Goal: Task Accomplishment & Management: Use online tool/utility

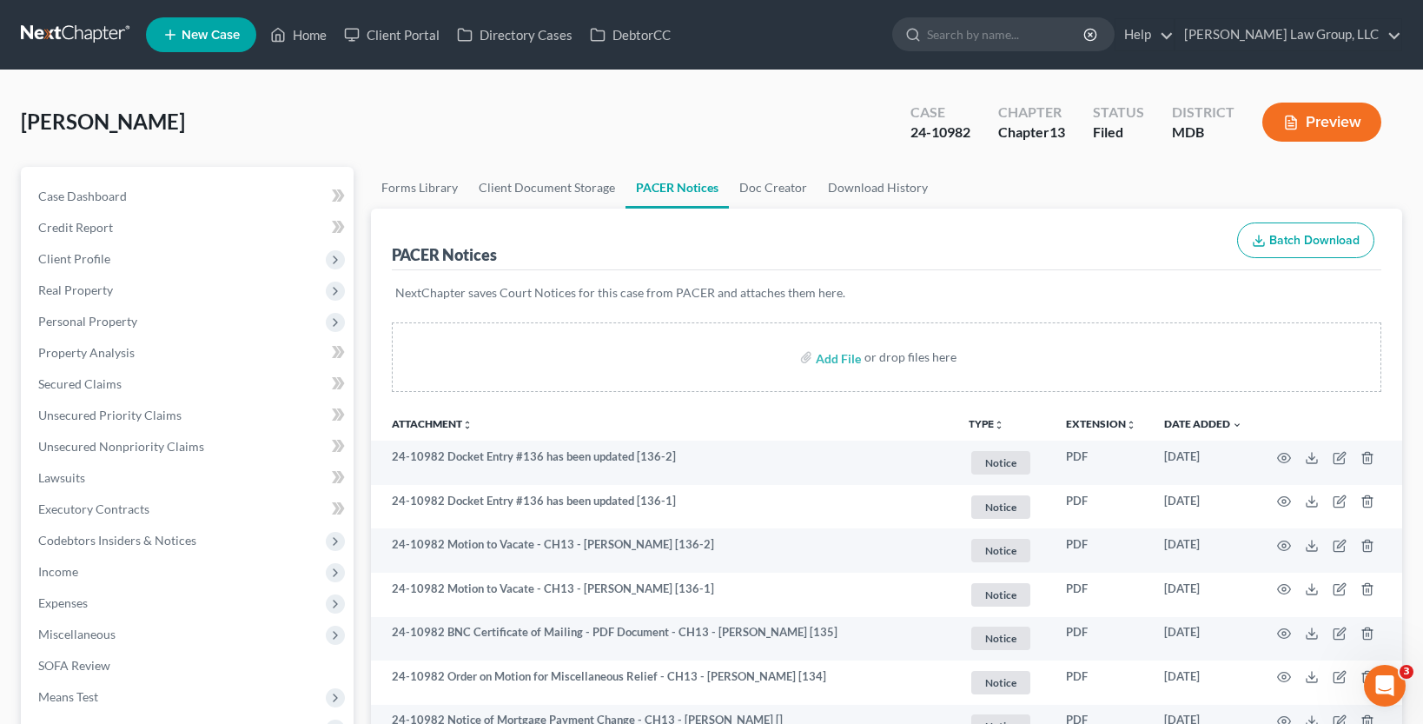
click at [57, 26] on link at bounding box center [76, 34] width 111 height 31
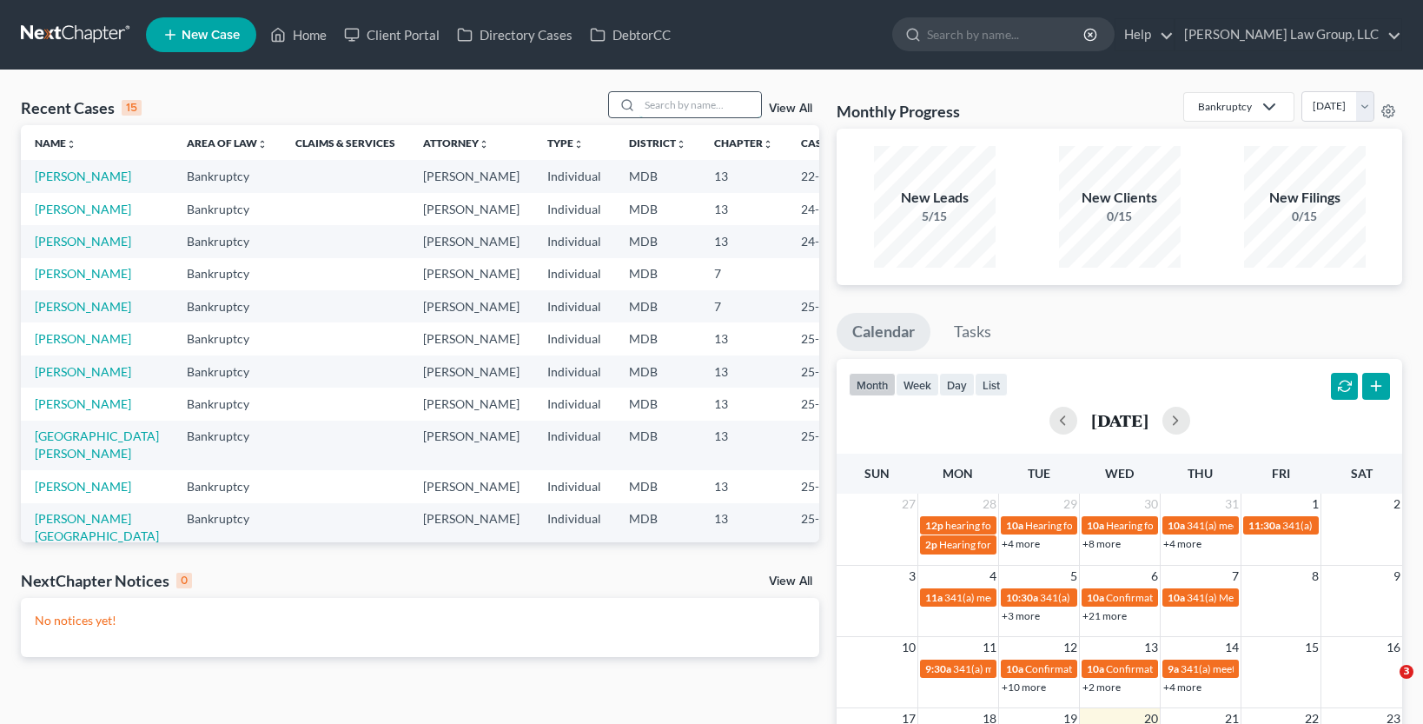
click at [688, 109] on input "search" at bounding box center [701, 104] width 122 height 25
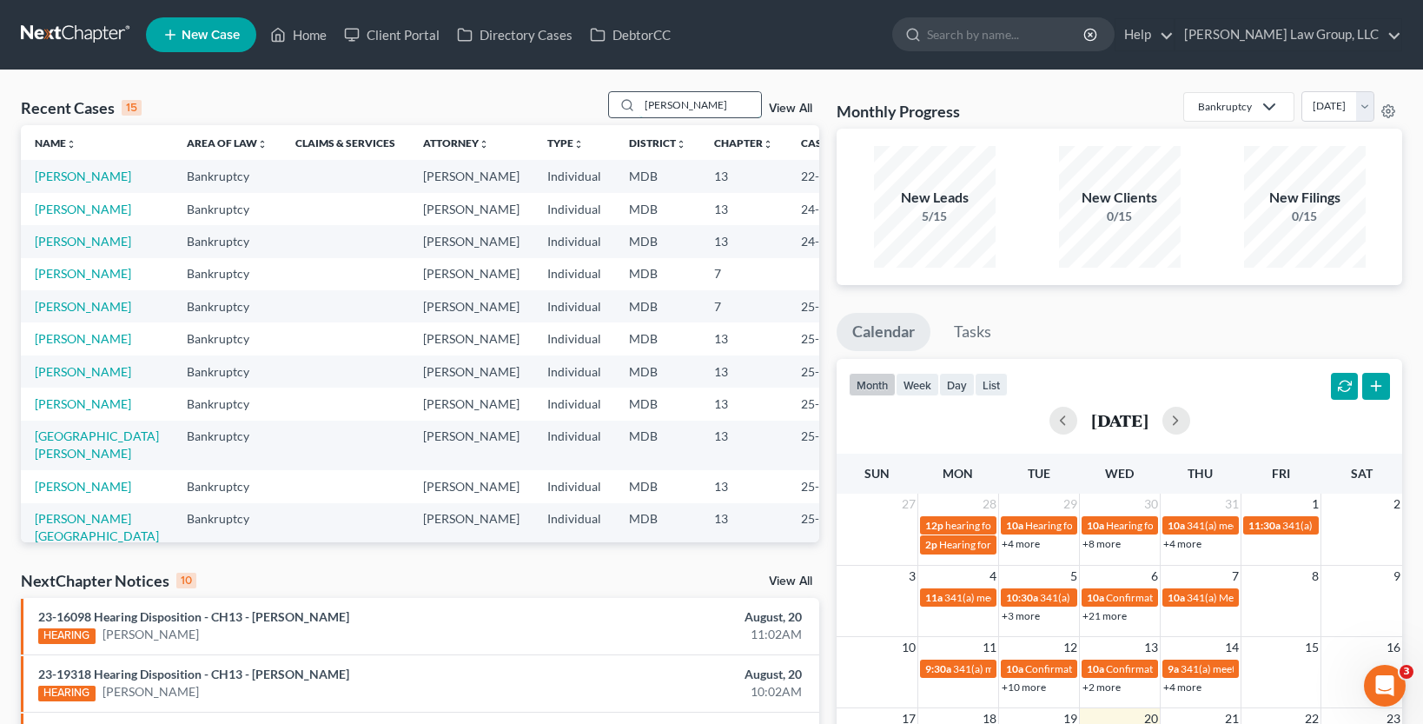
type input "wilson"
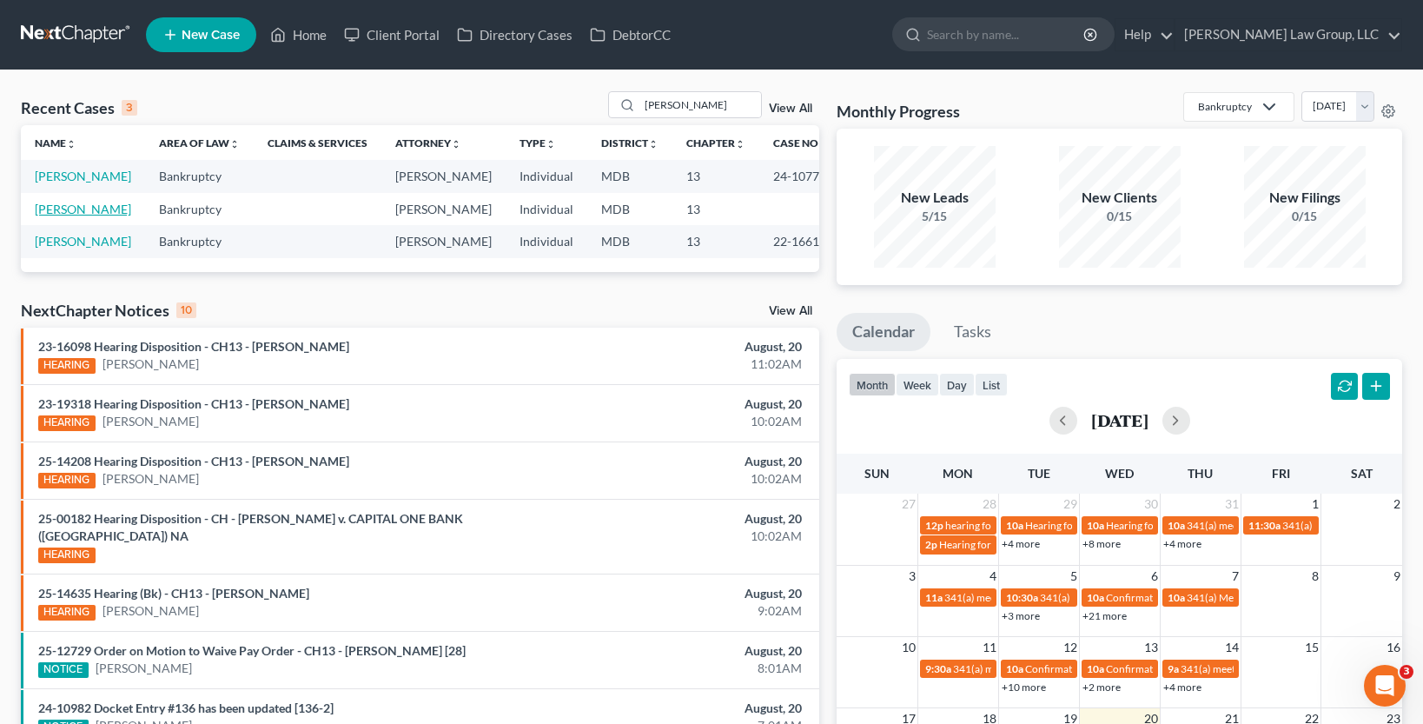
click at [103, 212] on link "Wilson, Jacqueline" at bounding box center [83, 209] width 96 height 15
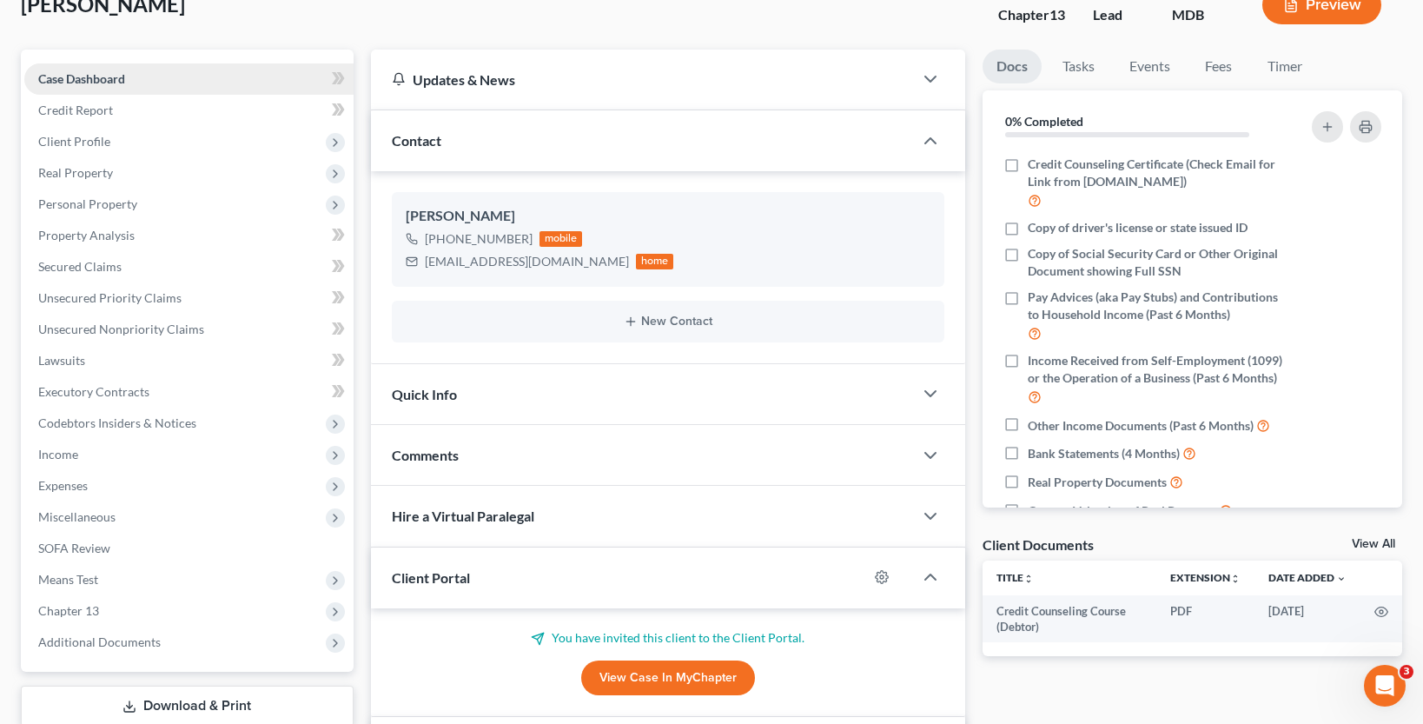
scroll to position [87, 0]
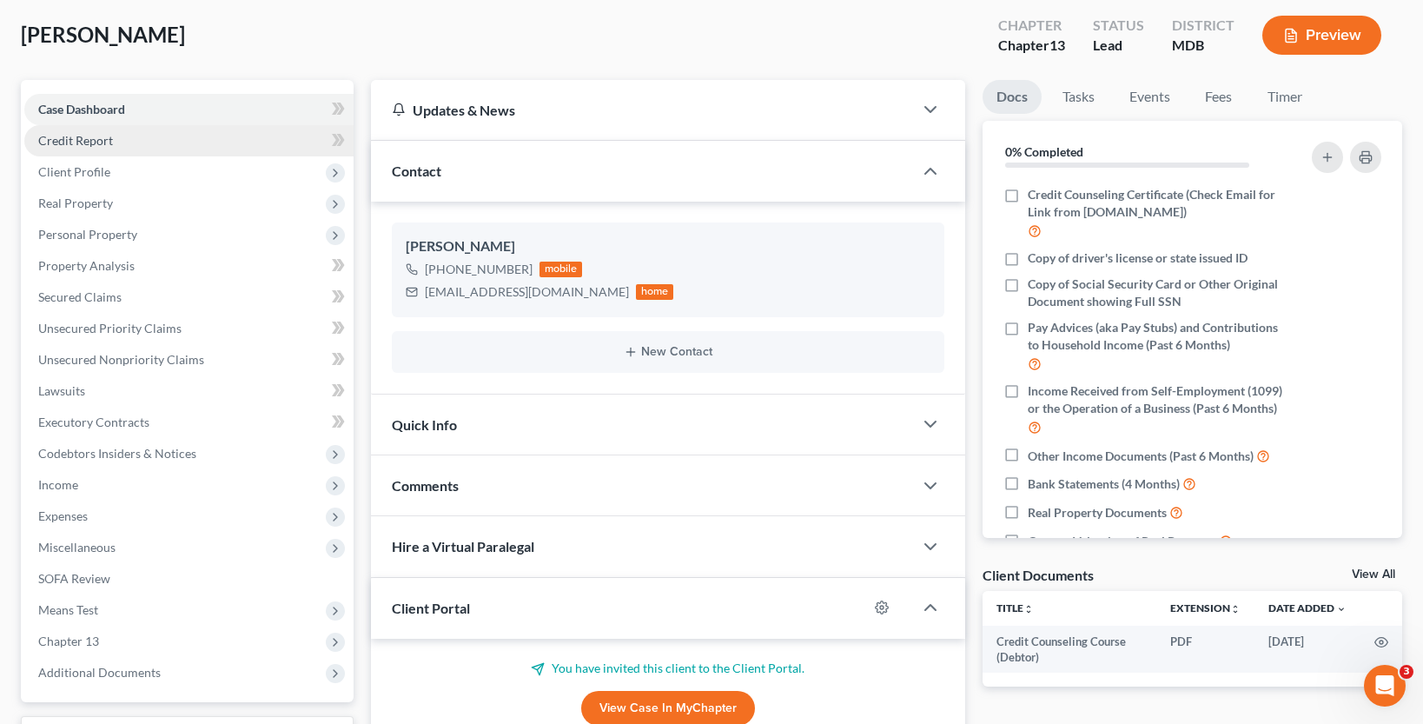
click at [97, 140] on span "Credit Report" at bounding box center [75, 140] width 75 height 15
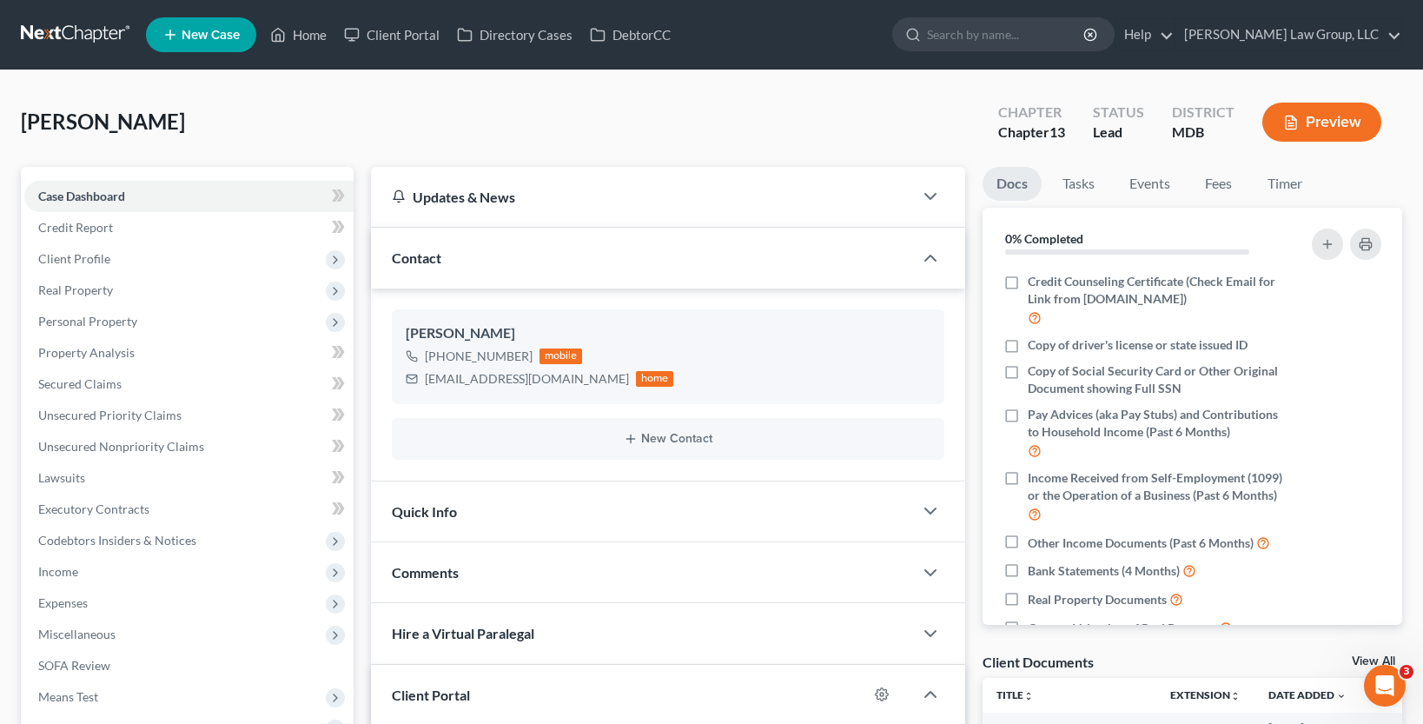
click at [63, 36] on link at bounding box center [76, 34] width 111 height 31
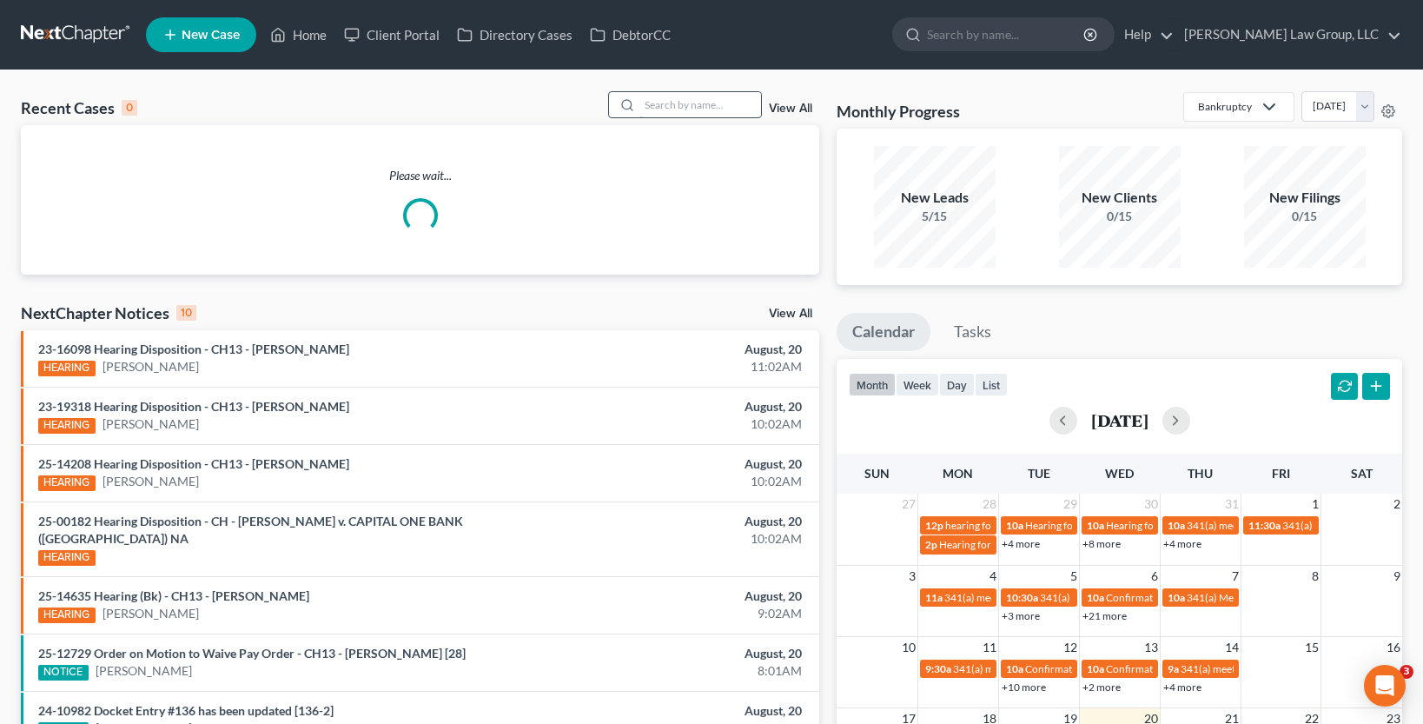
click at [696, 102] on input "search" at bounding box center [701, 104] width 122 height 25
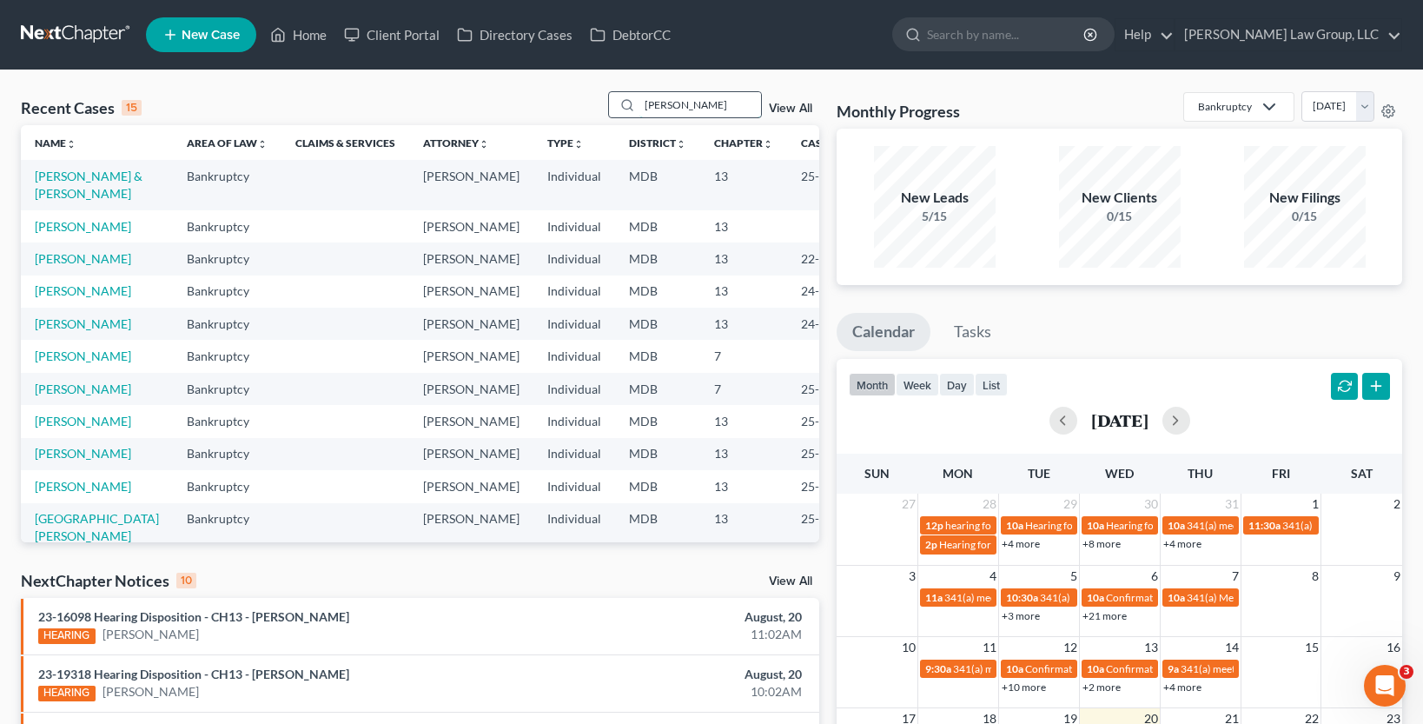
type input "ealey"
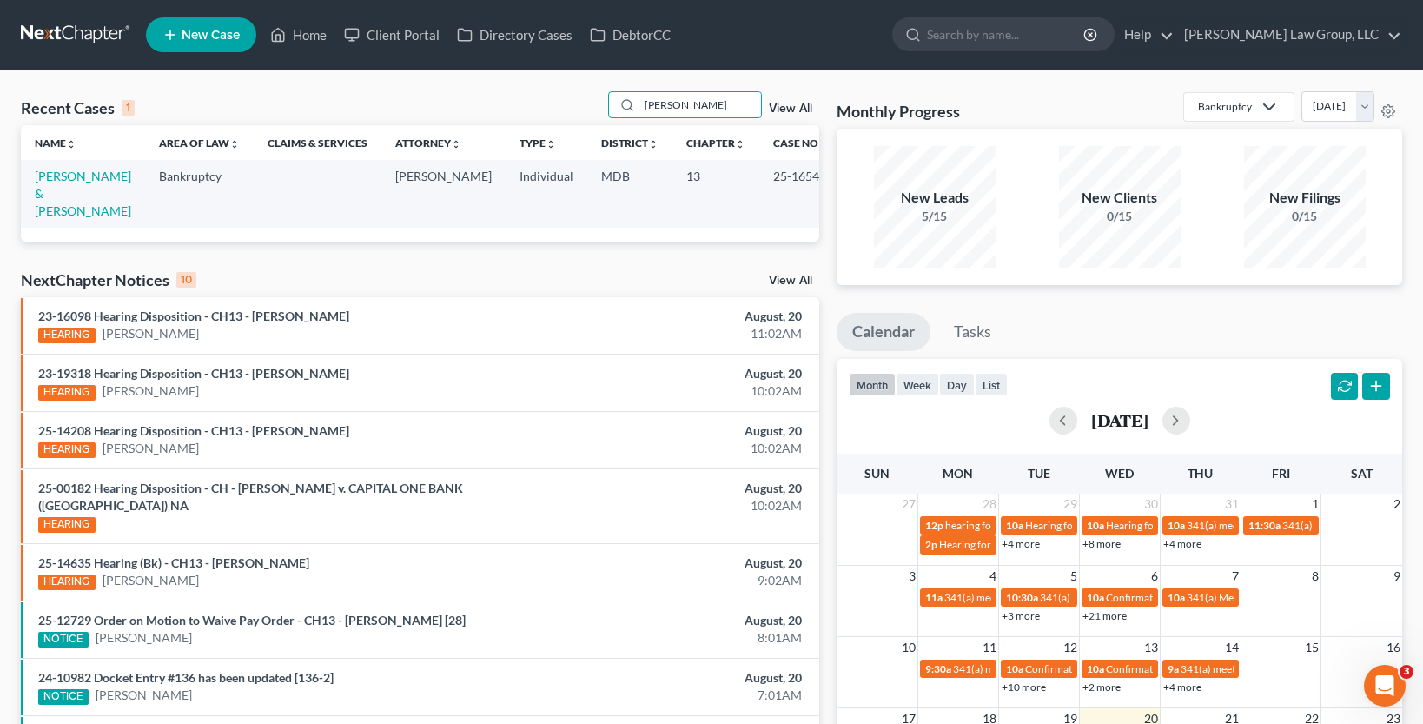
click at [67, 184] on td "Ealey, Terrance & Alejandra" at bounding box center [83, 193] width 124 height 67
click at [67, 183] on link "Ealey, Terrance & Alejandra" at bounding box center [83, 194] width 96 height 50
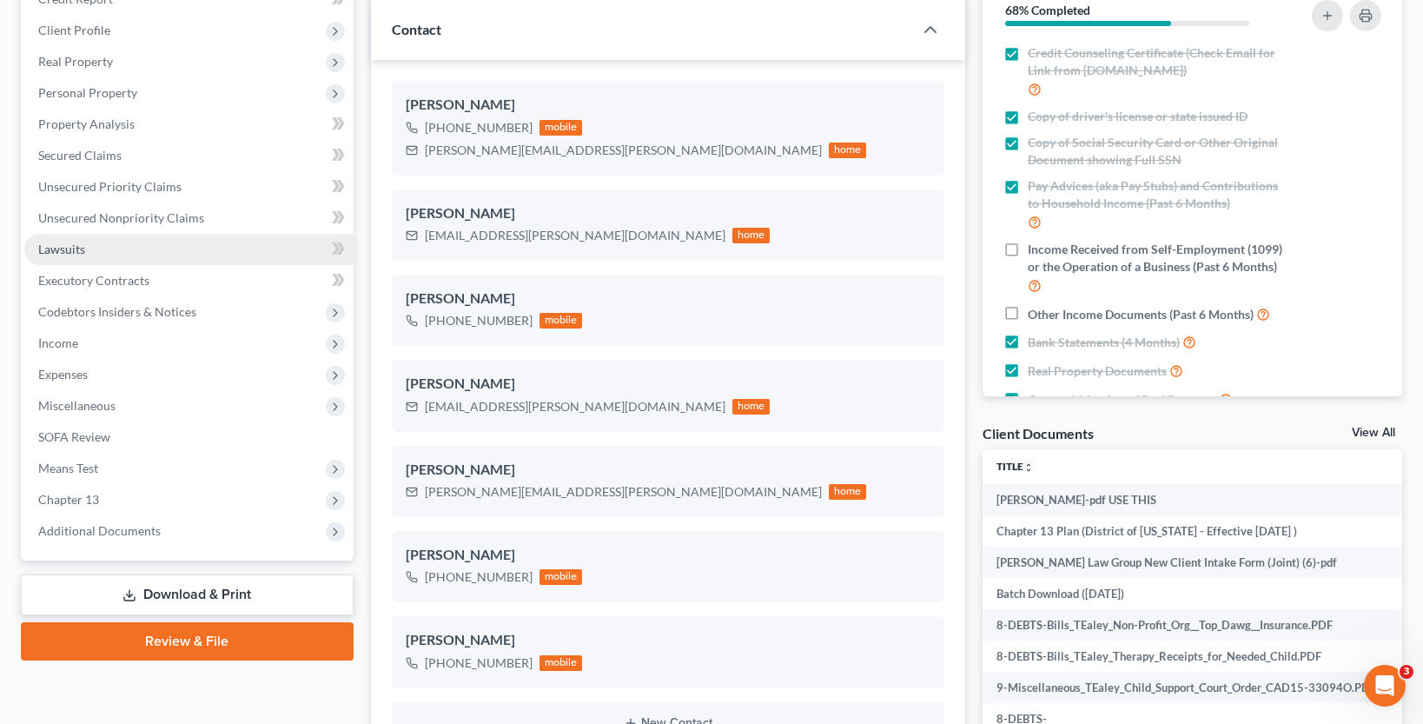
scroll to position [261, 0]
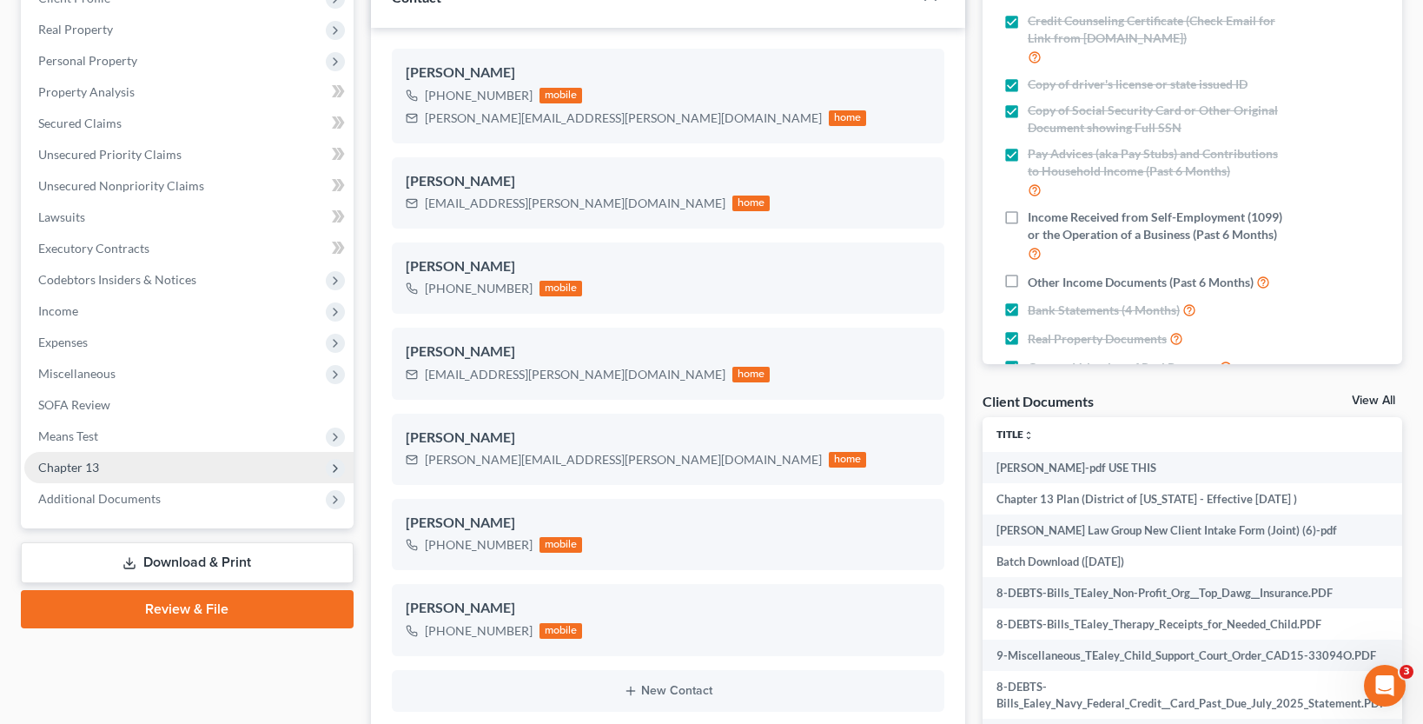
click at [80, 467] on span "Chapter 13" at bounding box center [68, 467] width 61 height 15
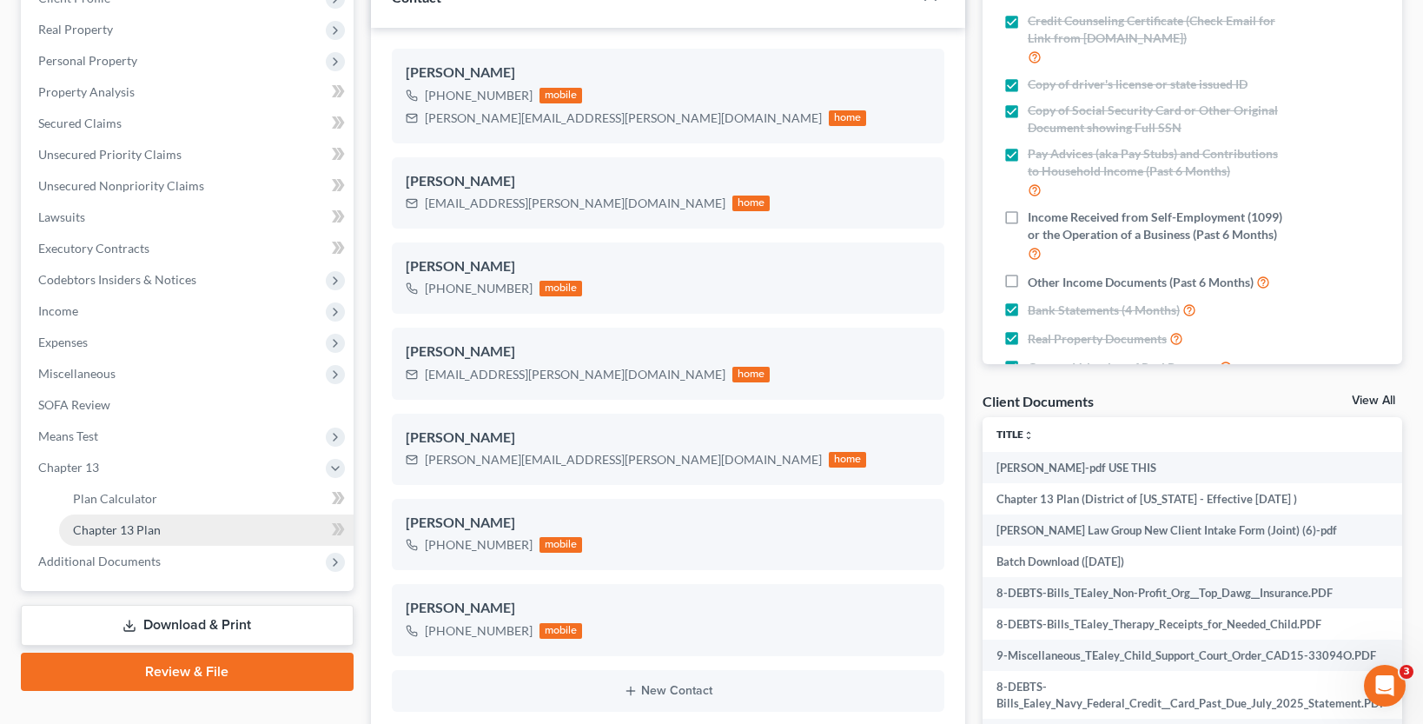
click at [92, 531] on span "Chapter 13 Plan" at bounding box center [117, 529] width 88 height 15
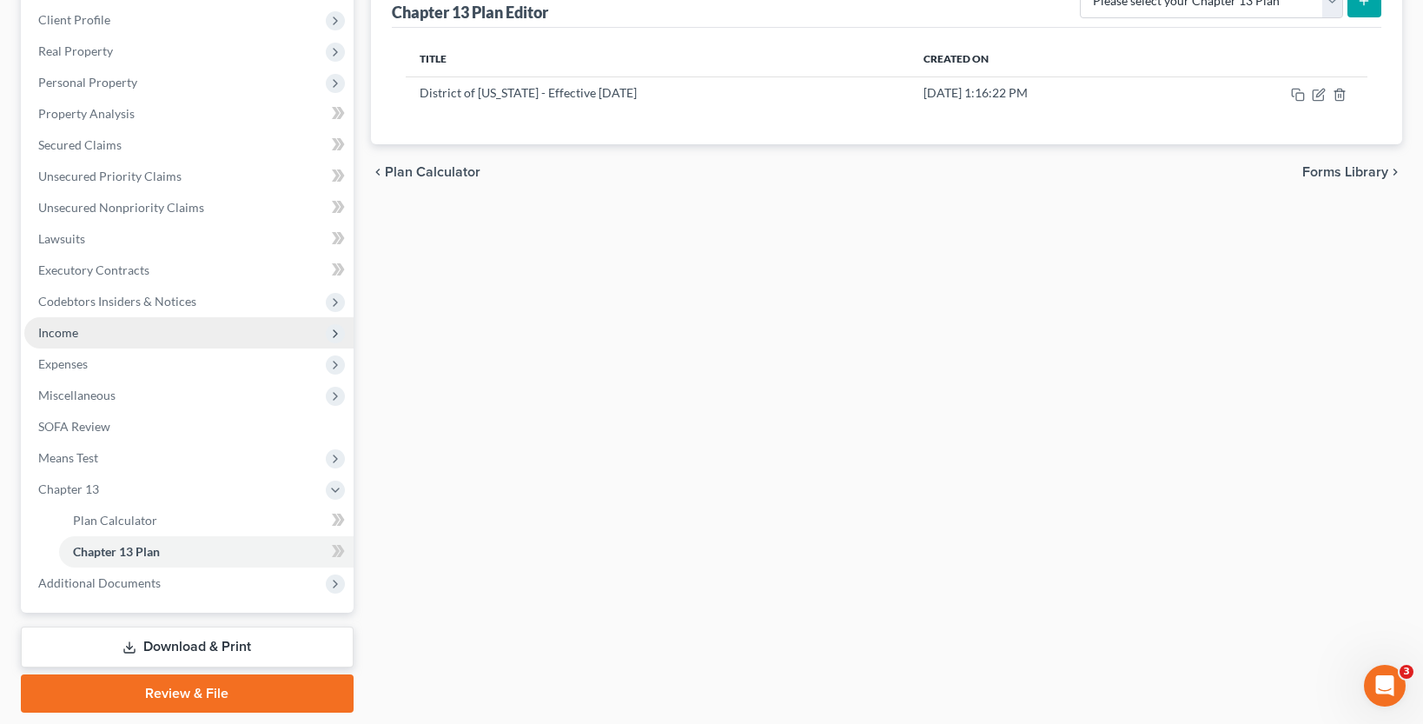
scroll to position [261, 0]
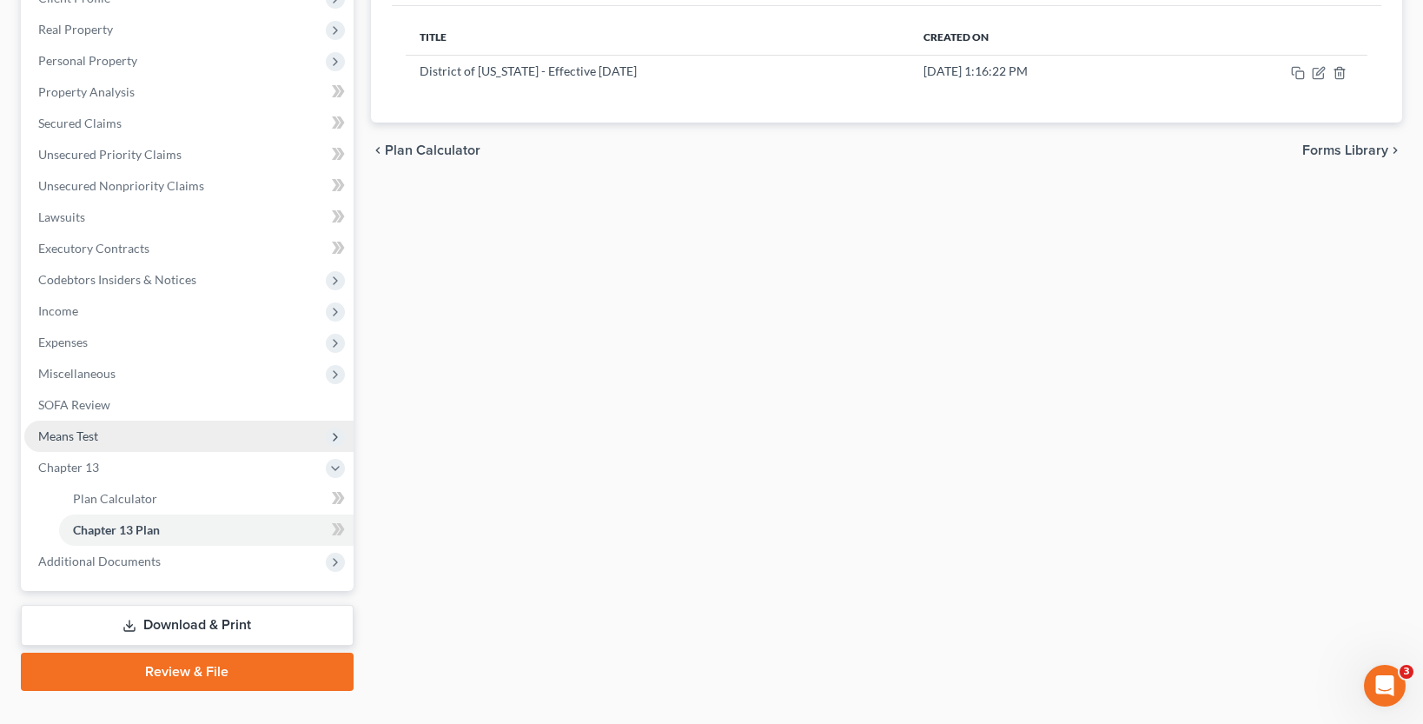
click at [101, 432] on span "Means Test" at bounding box center [188, 436] width 329 height 31
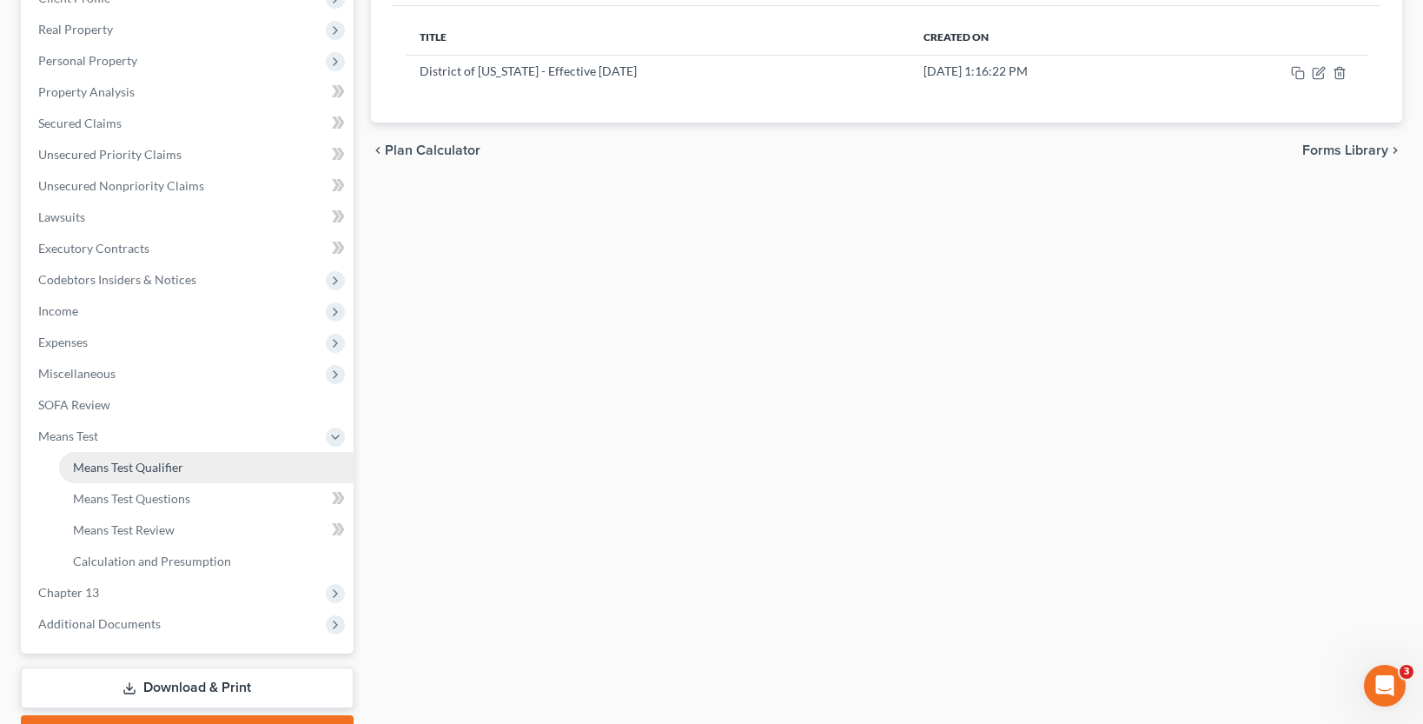
click at [101, 468] on span "Means Test Qualifier" at bounding box center [128, 467] width 110 height 15
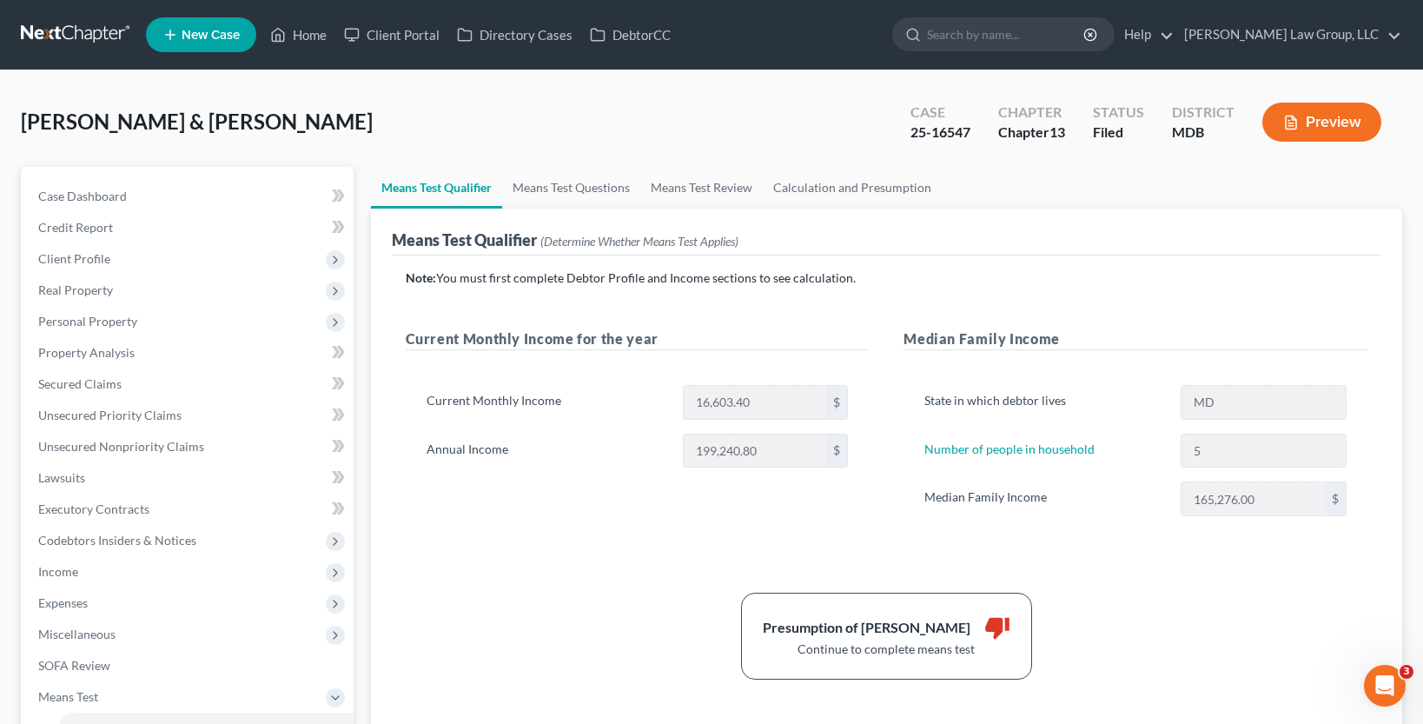
scroll to position [87, 0]
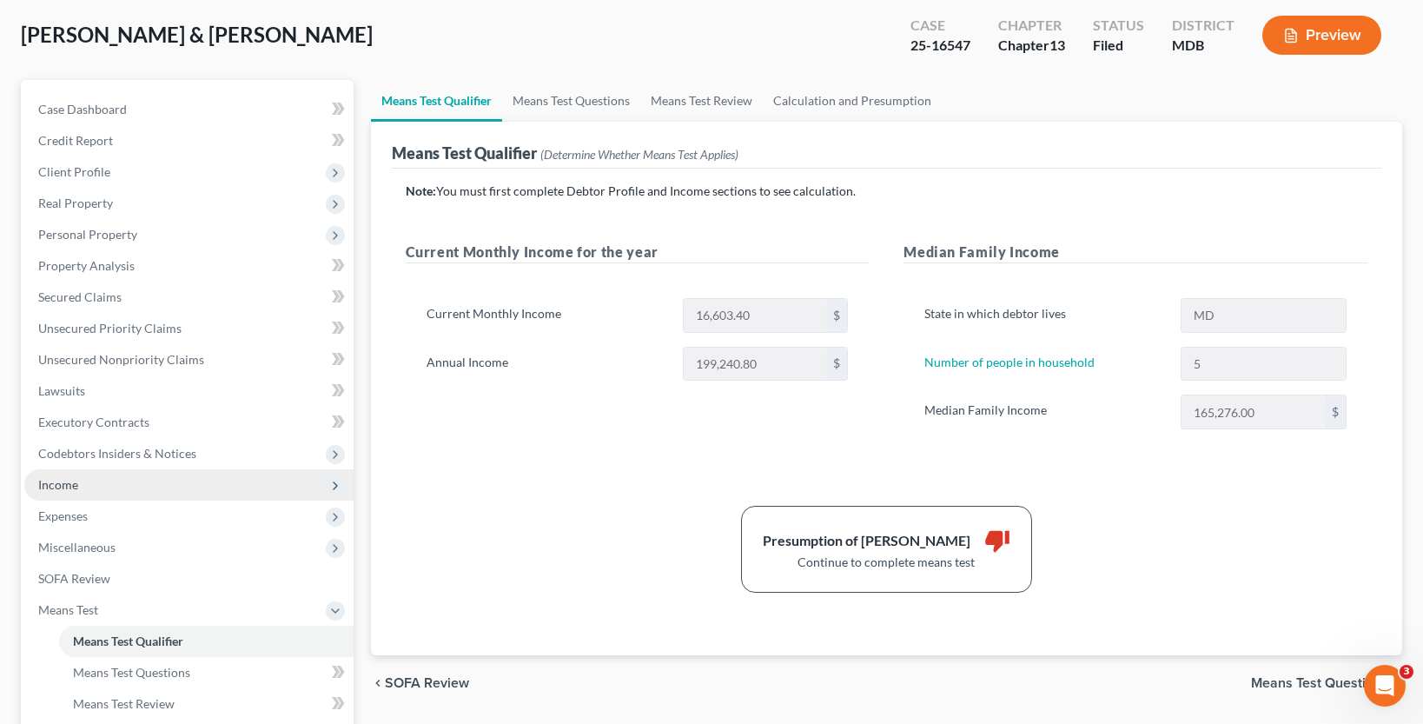
click at [95, 480] on span "Income" at bounding box center [188, 484] width 329 height 31
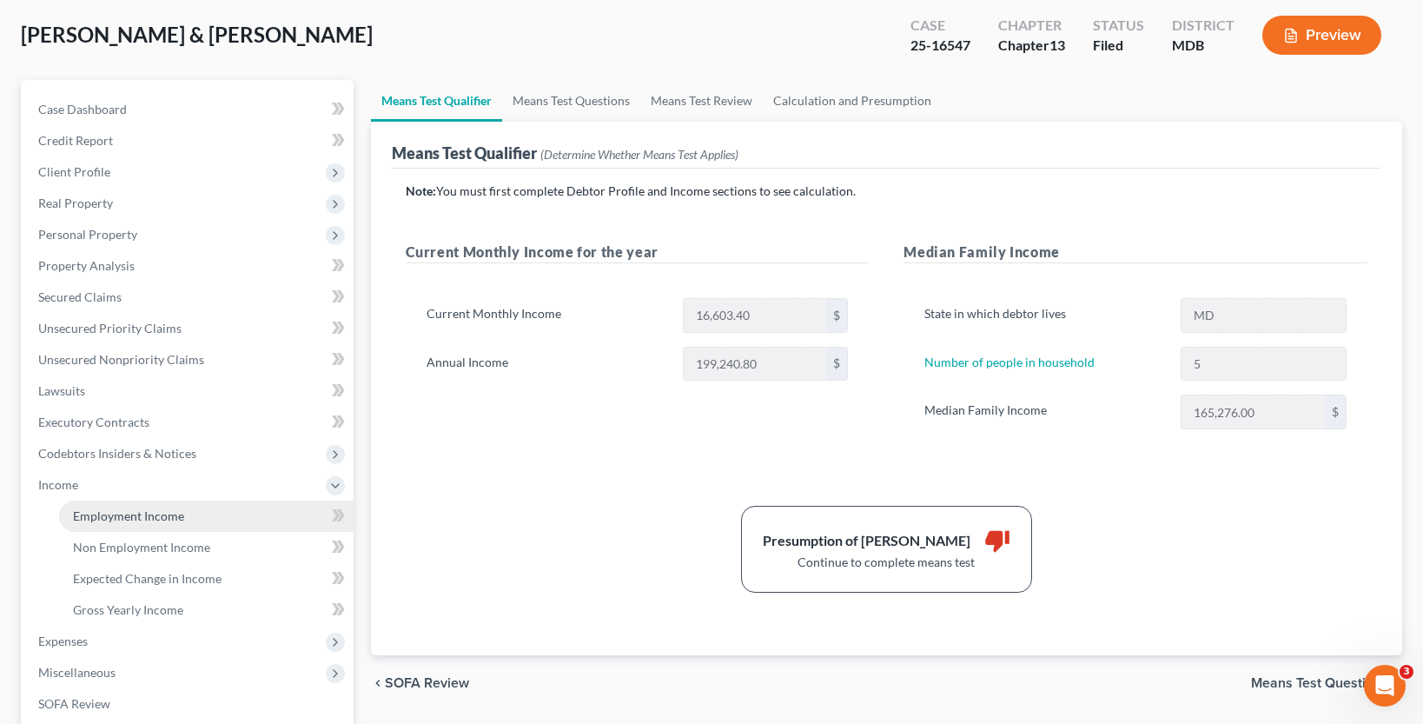
click at [99, 511] on span "Employment Income" at bounding box center [128, 515] width 111 height 15
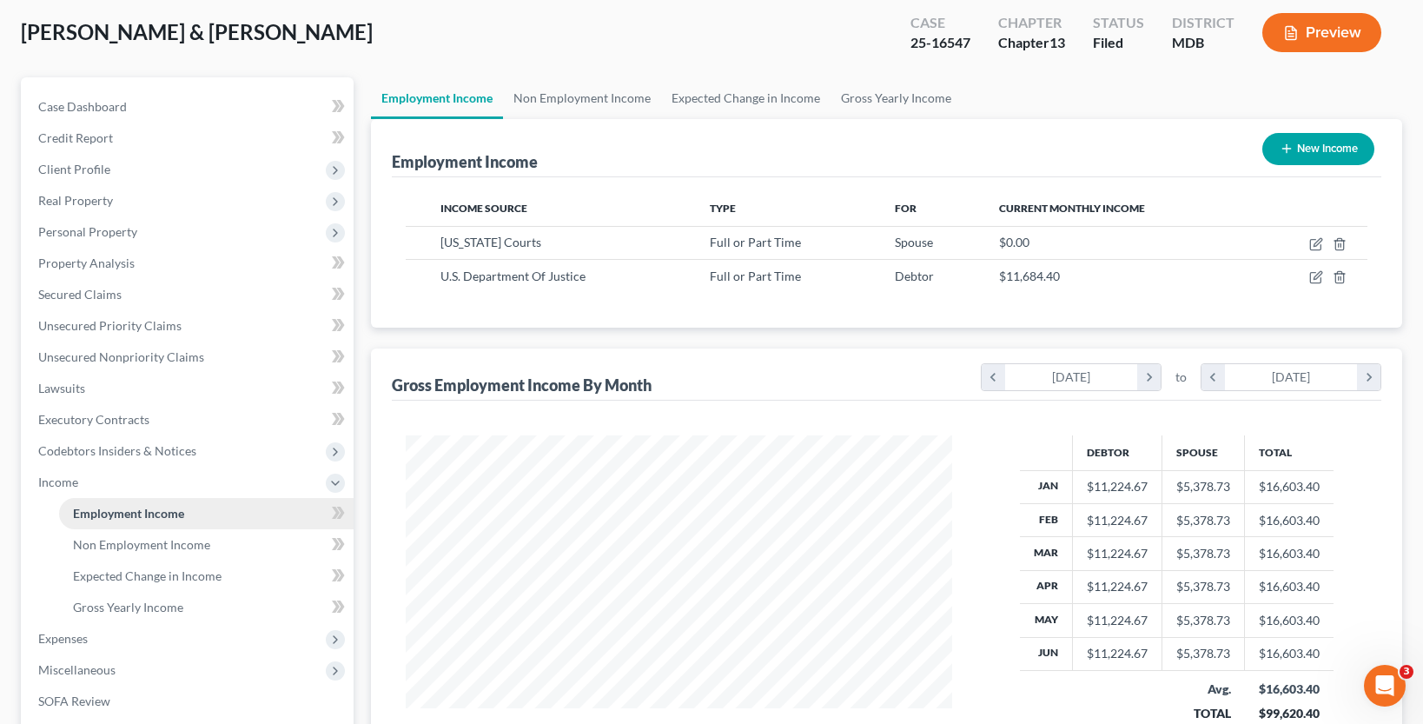
scroll to position [174, 0]
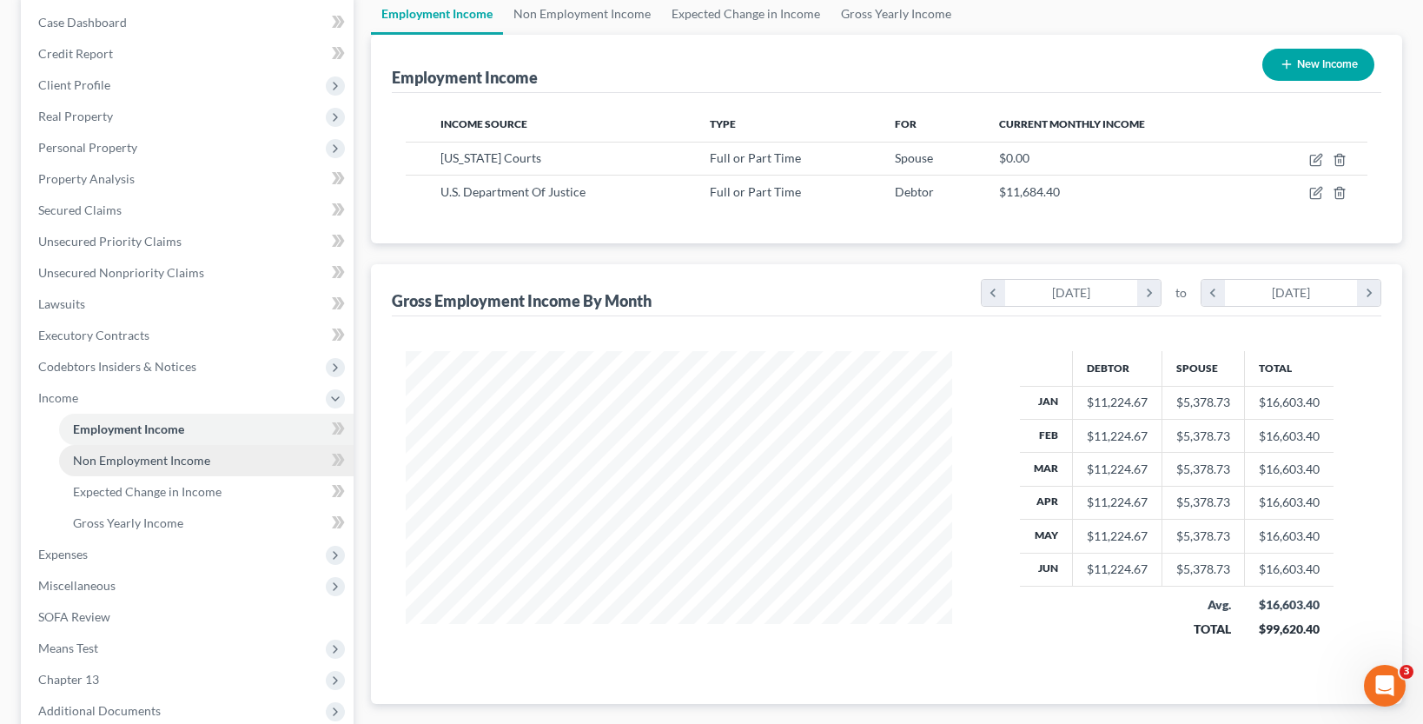
click at [179, 464] on span "Non Employment Income" at bounding box center [141, 460] width 137 height 15
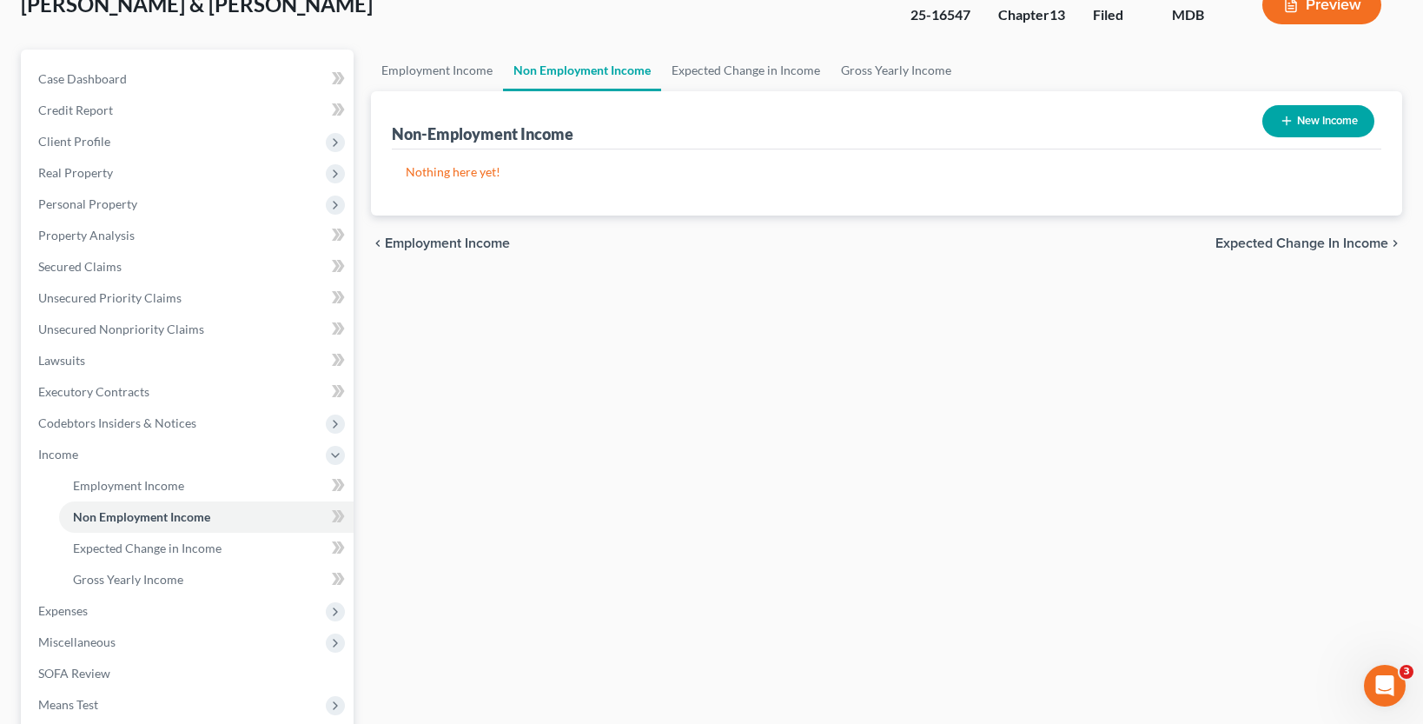
scroll to position [87, 0]
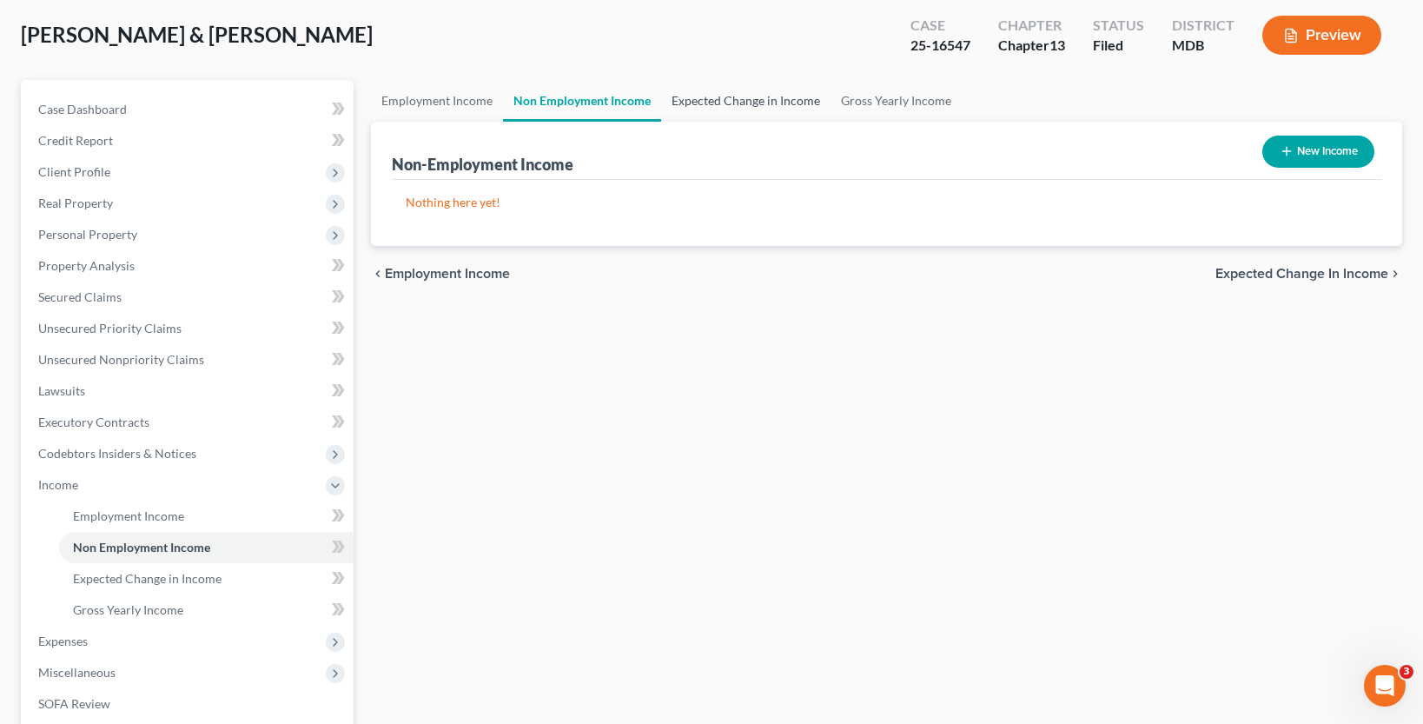
click at [712, 109] on link "Expected Change in Income" at bounding box center [745, 101] width 169 height 42
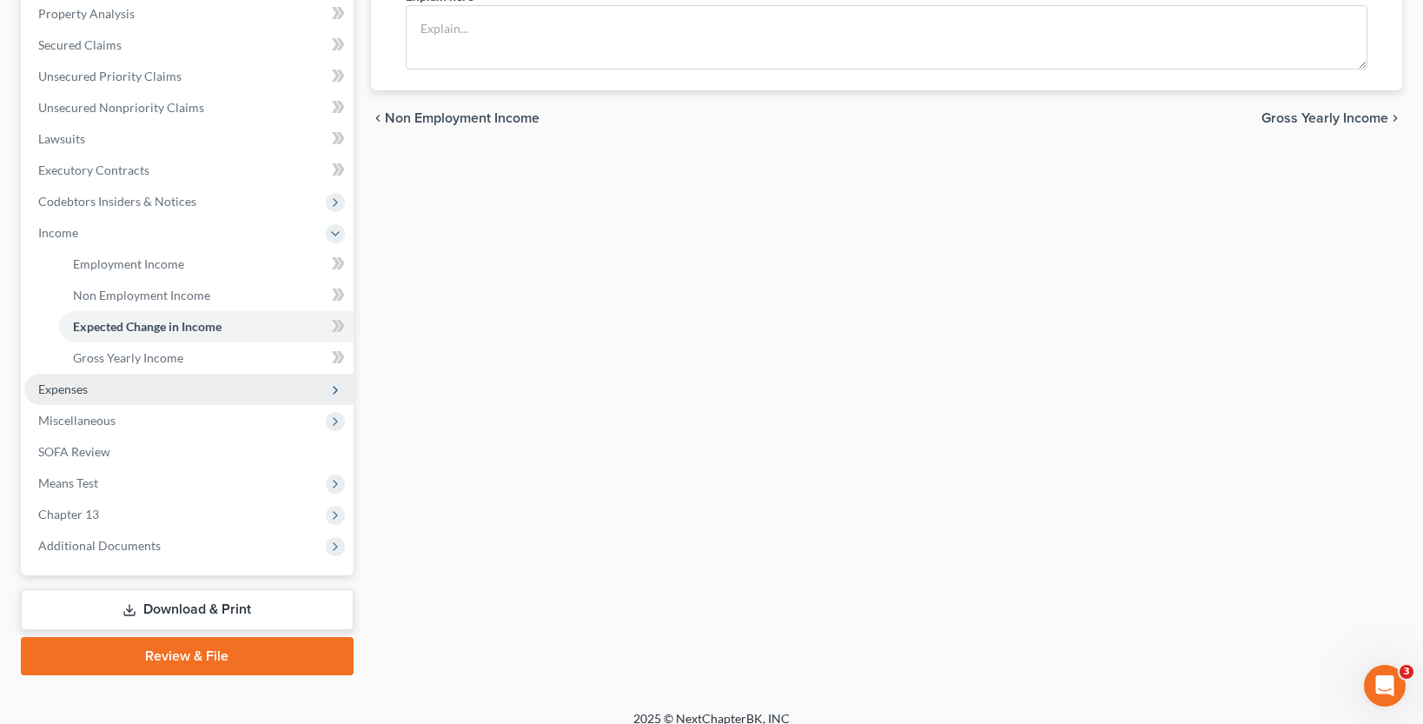
scroll to position [348, 0]
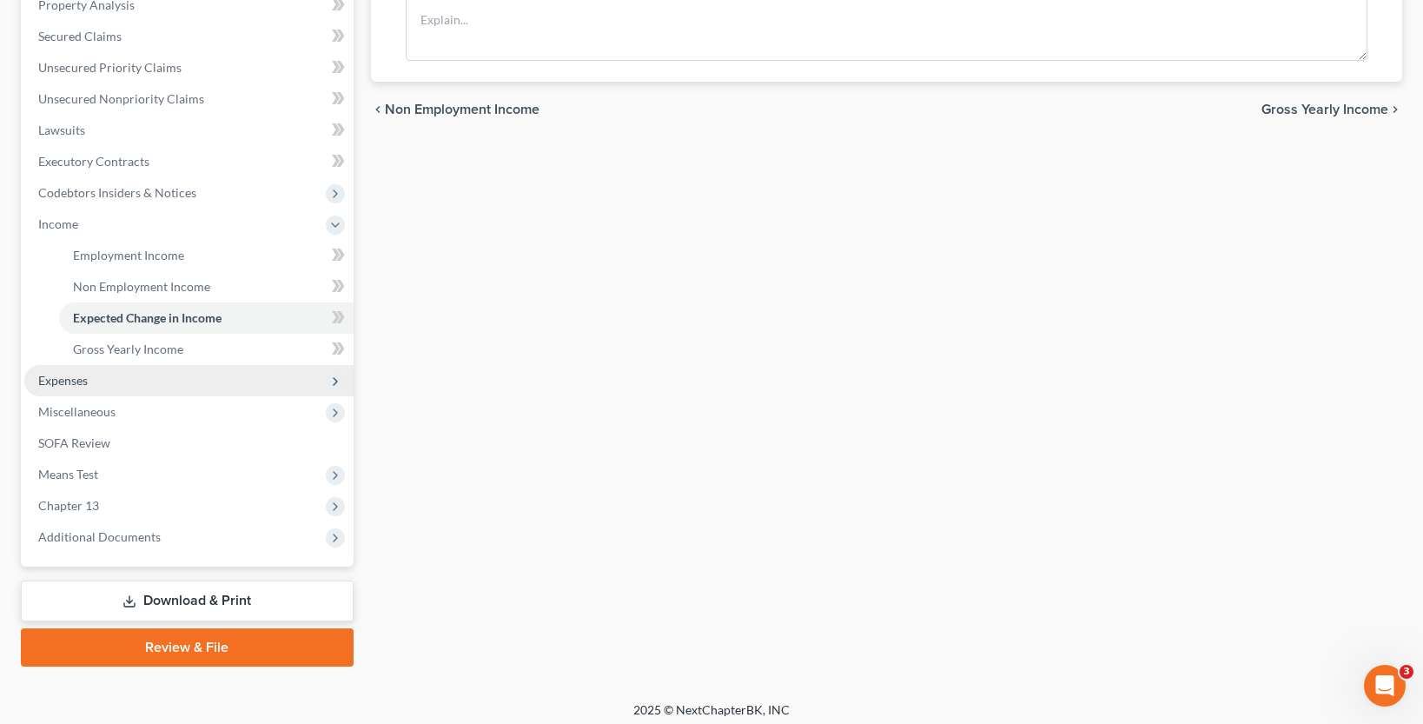
click at [134, 387] on span "Expenses" at bounding box center [188, 380] width 329 height 31
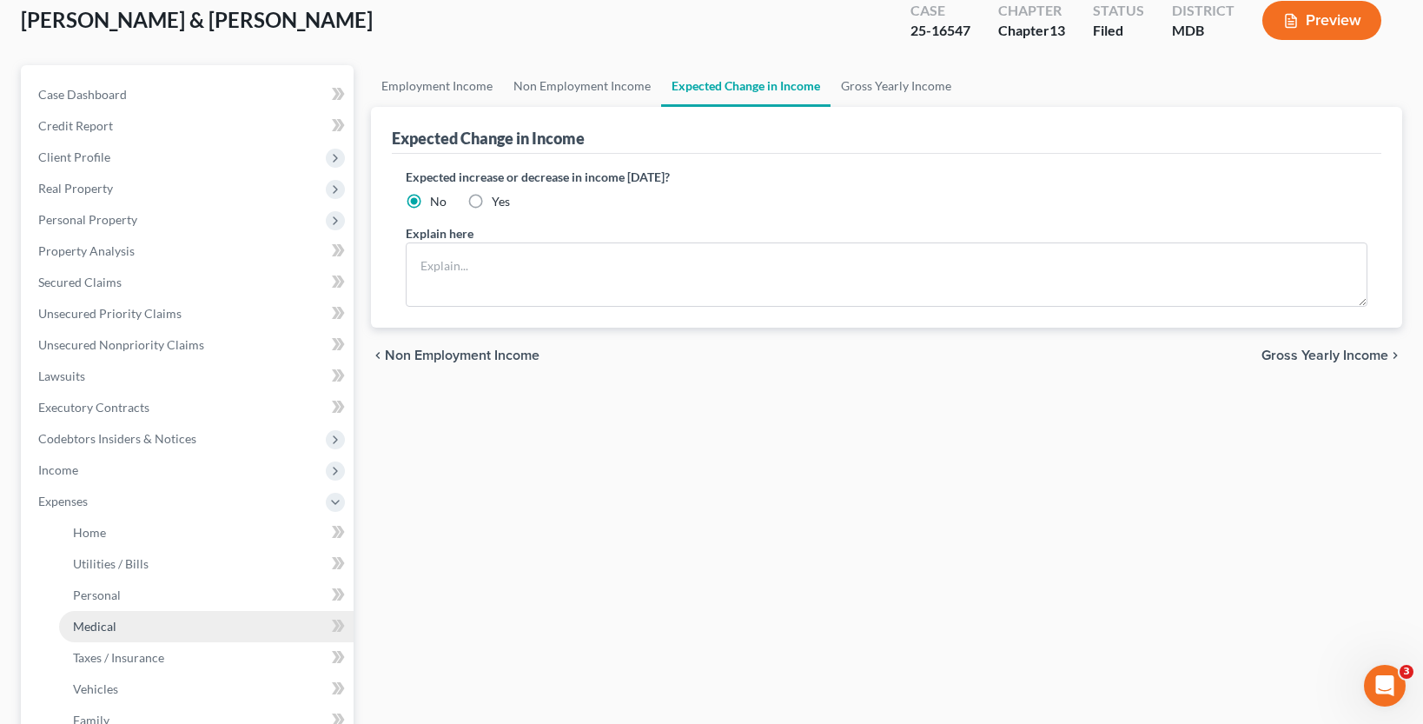
scroll to position [87, 0]
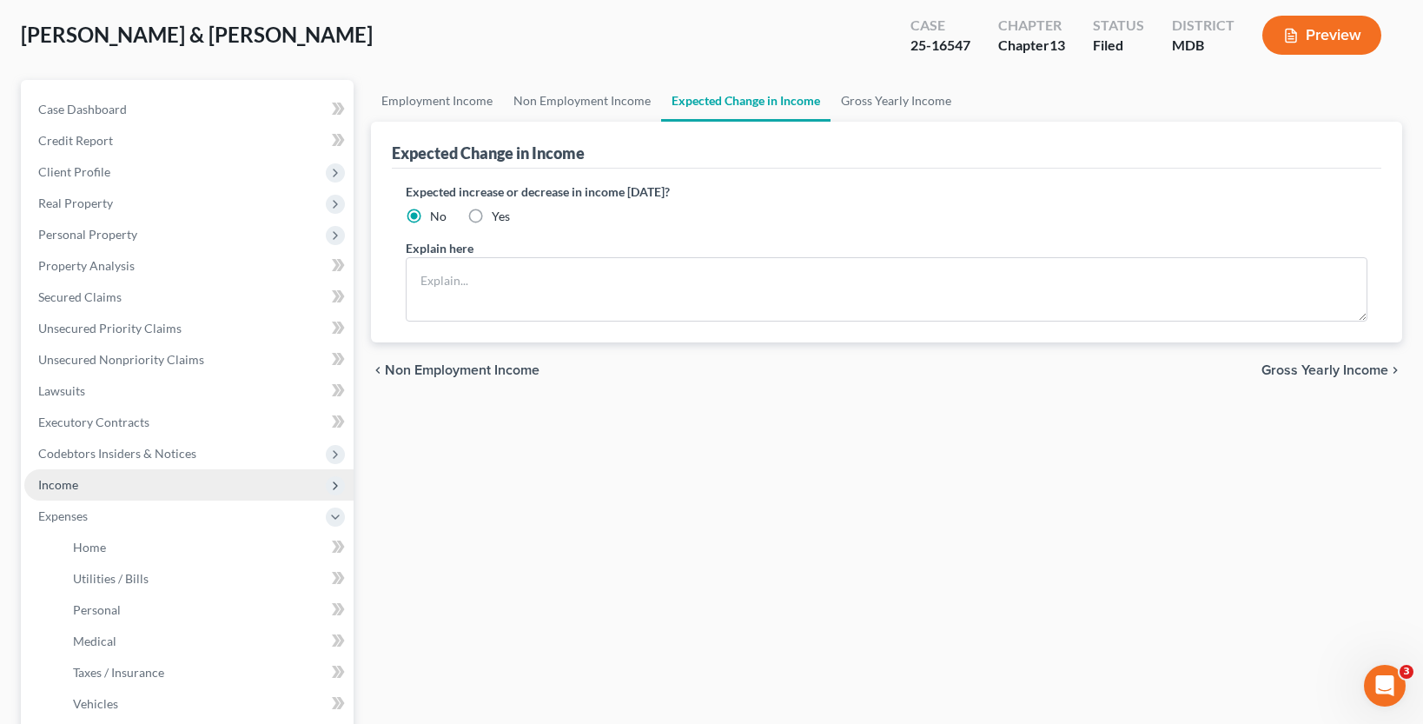
click at [101, 477] on span "Income" at bounding box center [188, 484] width 329 height 31
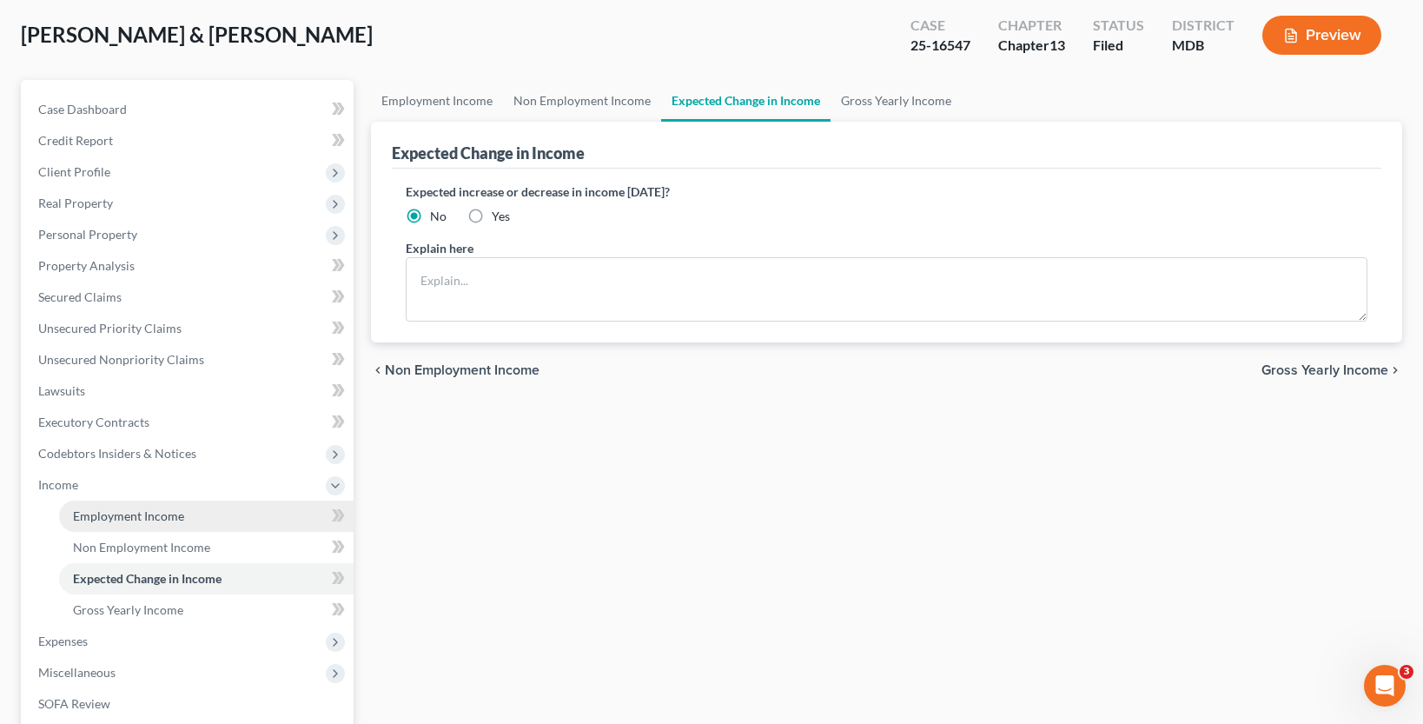
click at [161, 508] on span "Employment Income" at bounding box center [128, 515] width 111 height 15
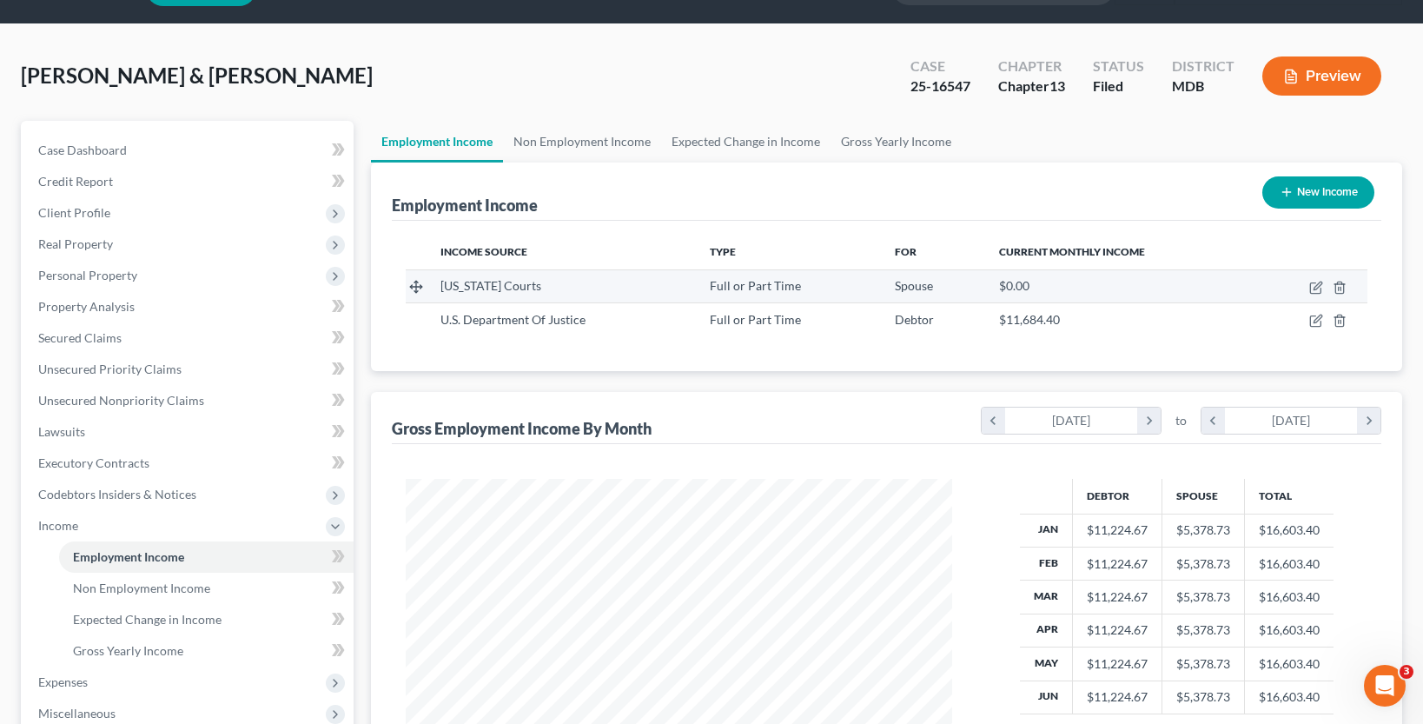
scroll to position [174, 0]
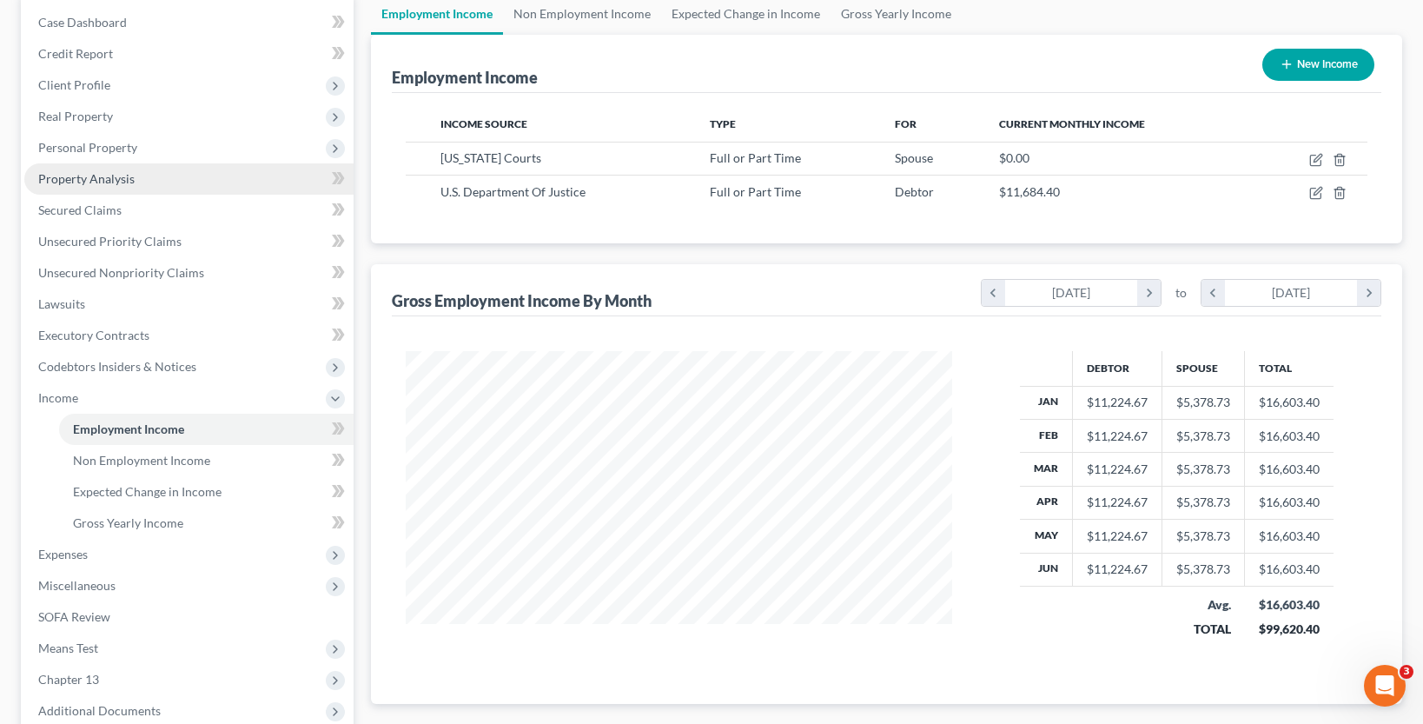
click at [135, 180] on link "Property Analysis" at bounding box center [188, 178] width 329 height 31
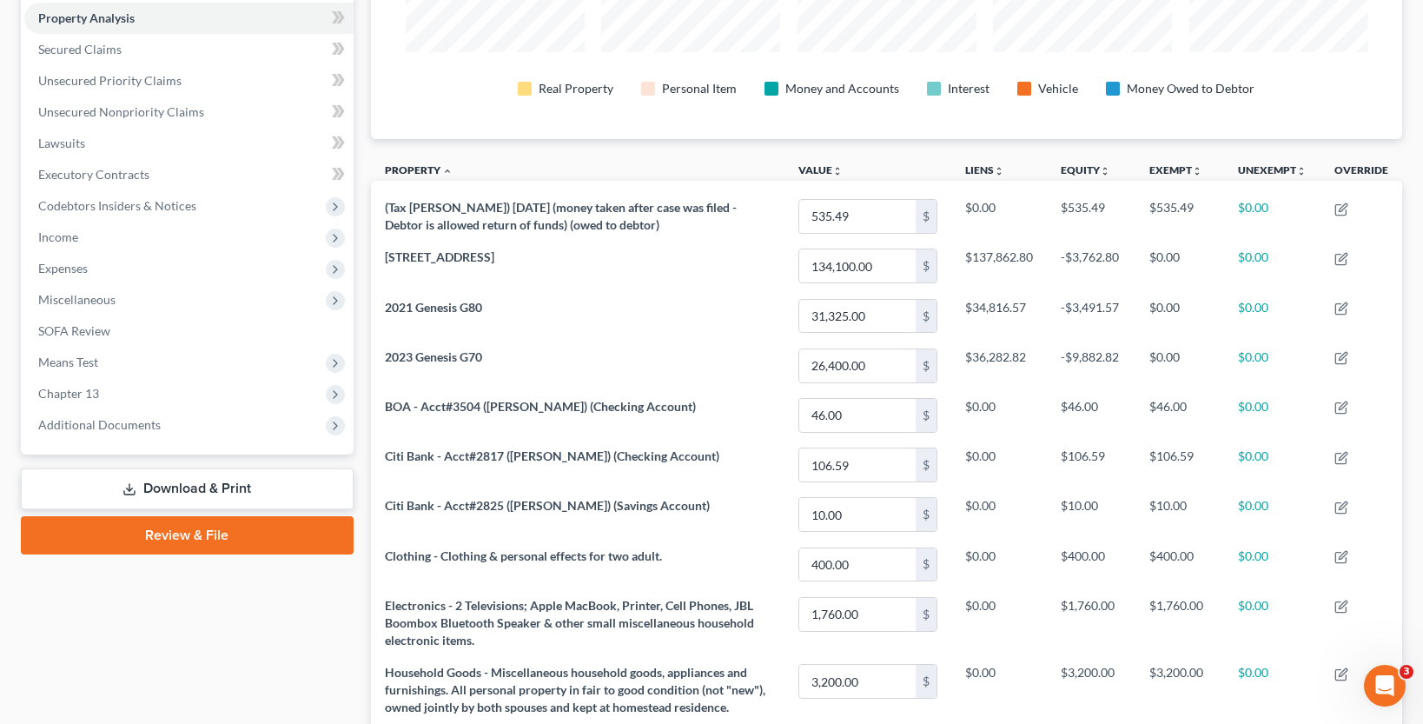
scroll to position [434, 0]
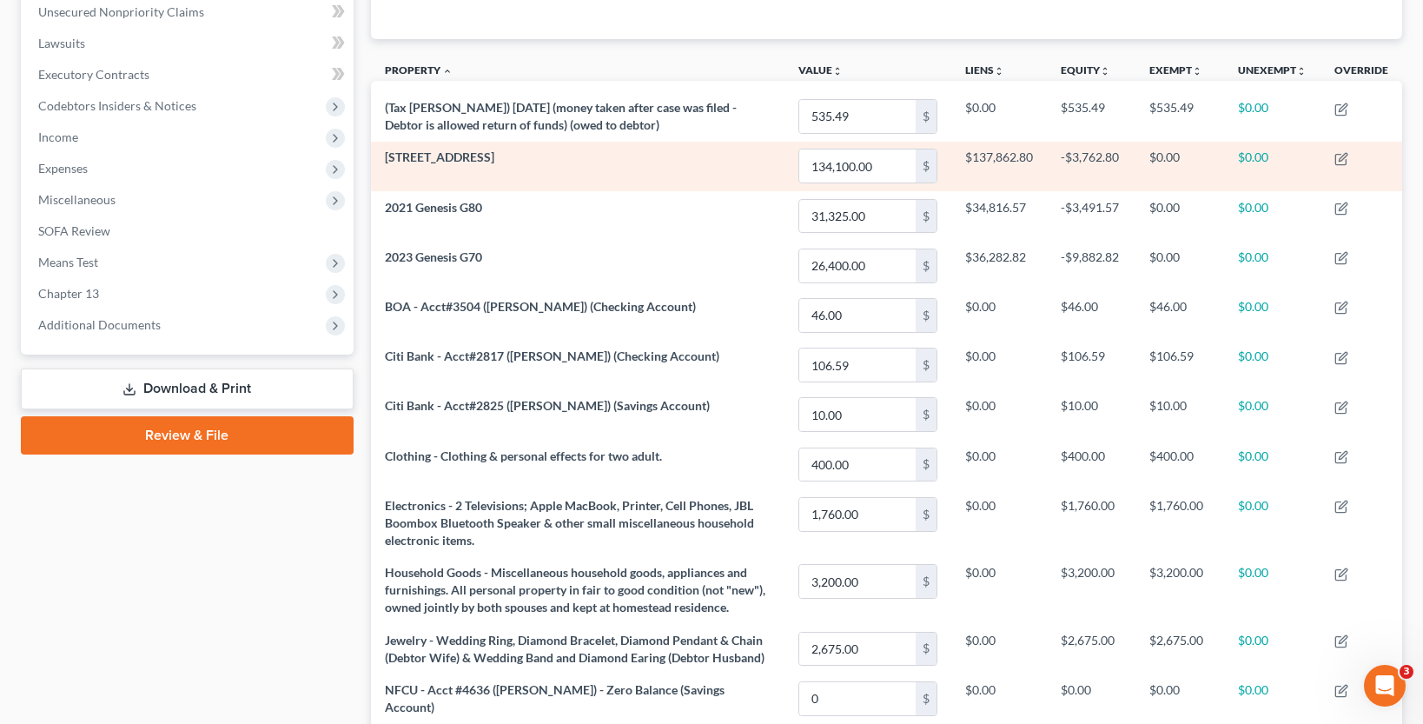
drag, startPoint x: 487, startPoint y: 155, endPoint x: 373, endPoint y: 161, distance: 114.9
click at [373, 161] on td "10127 Prince Place" at bounding box center [578, 167] width 414 height 50
copy span "10127 Prince Place"
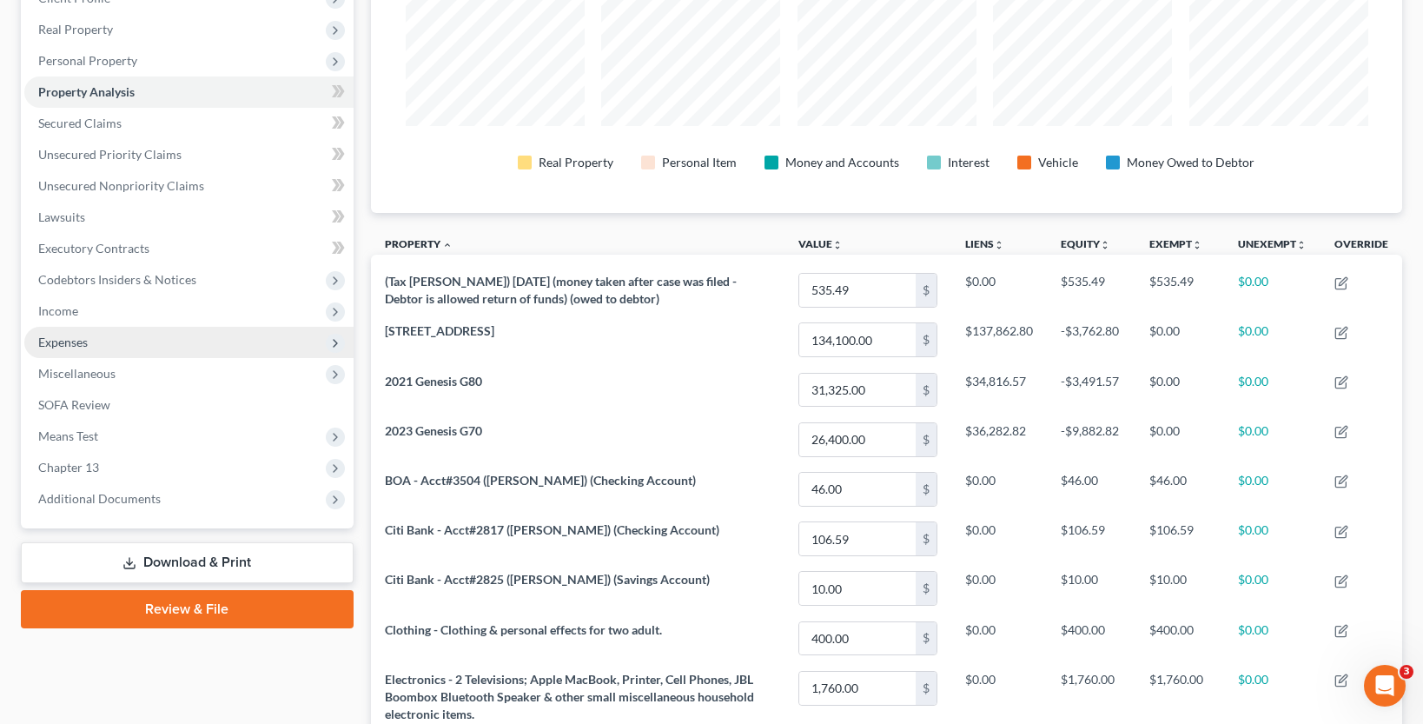
scroll to position [174, 0]
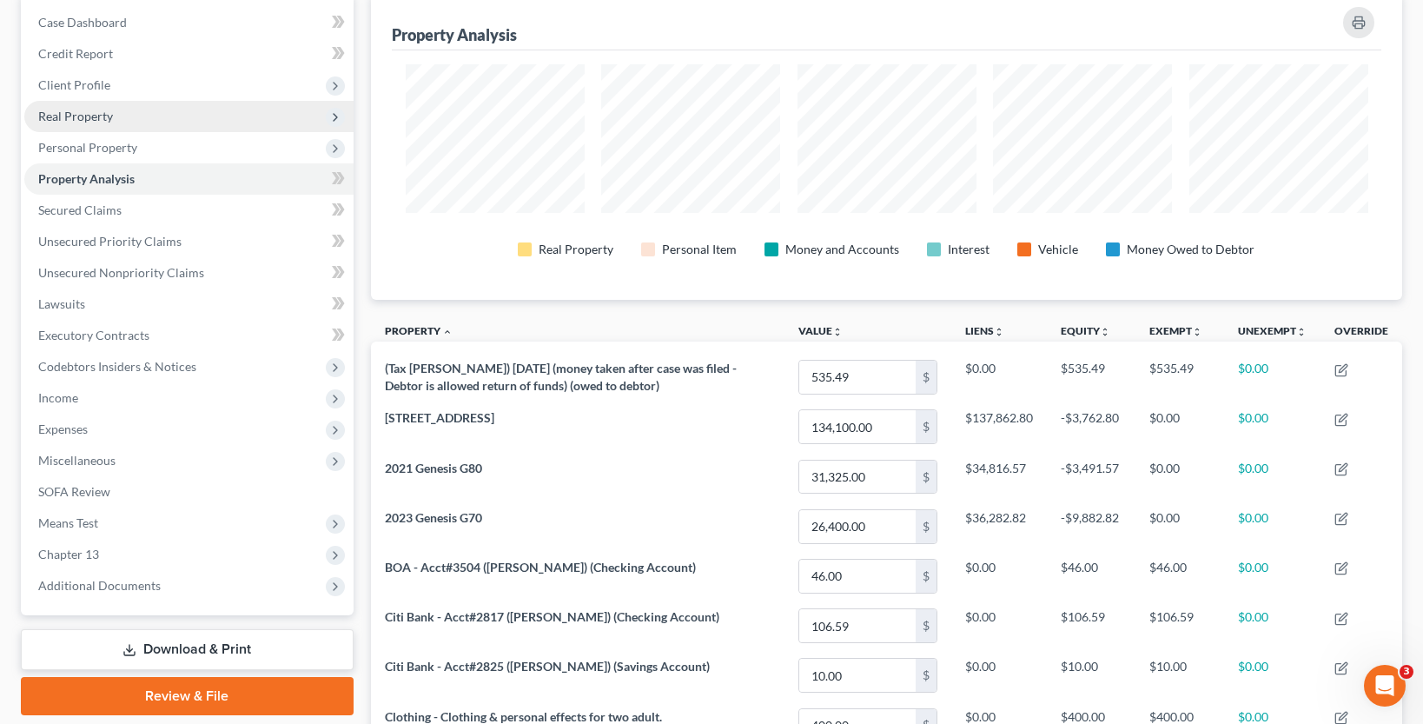
click at [113, 118] on span "Real Property" at bounding box center [188, 116] width 329 height 31
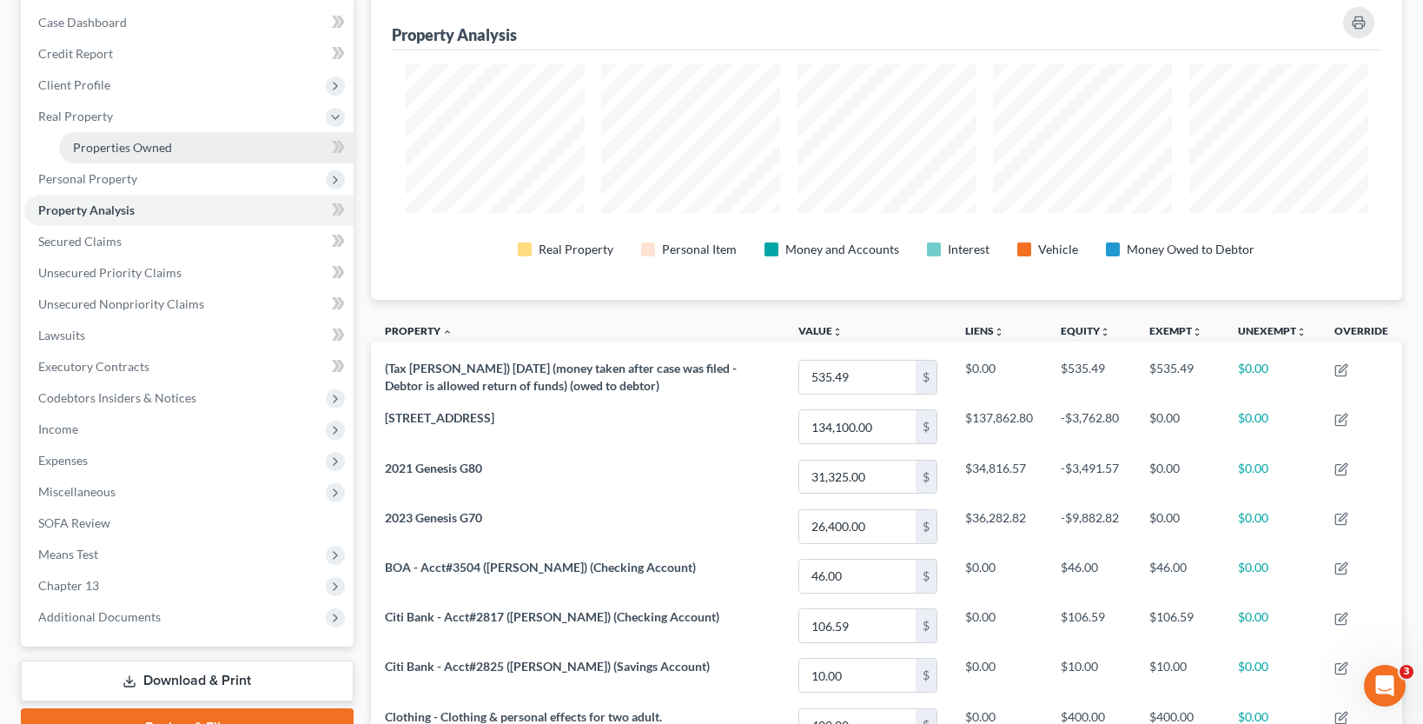
click at [118, 142] on span "Properties Owned" at bounding box center [122, 147] width 99 height 15
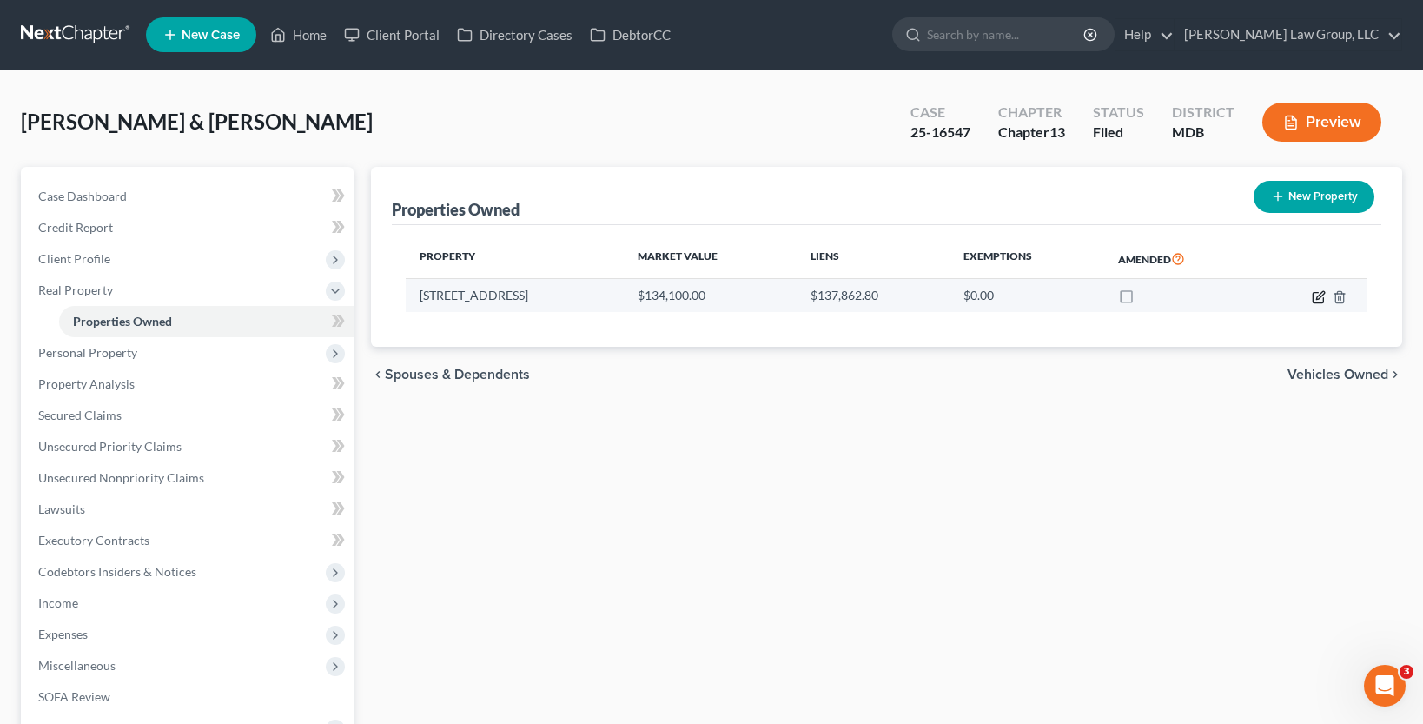
click at [1313, 293] on icon "button" at bounding box center [1318, 297] width 10 height 10
select select "21"
select select "0"
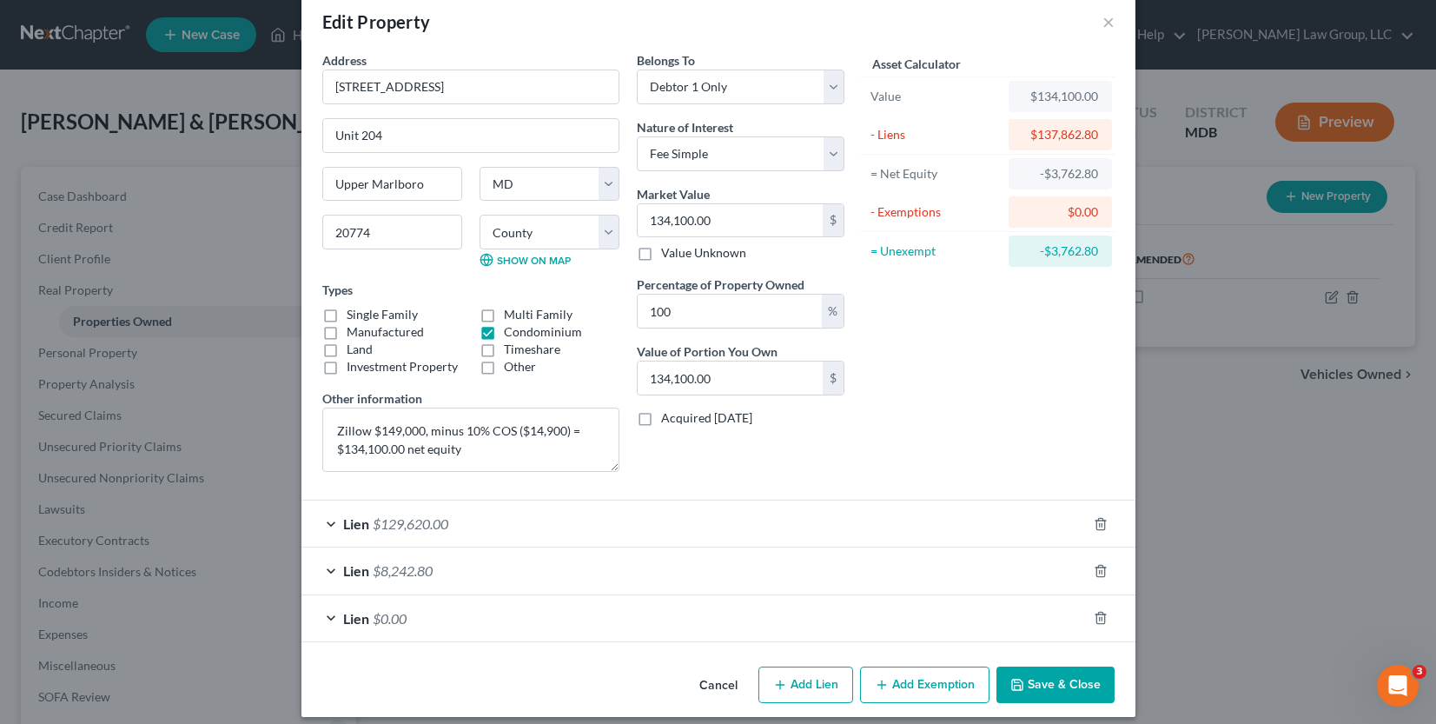
scroll to position [43, 0]
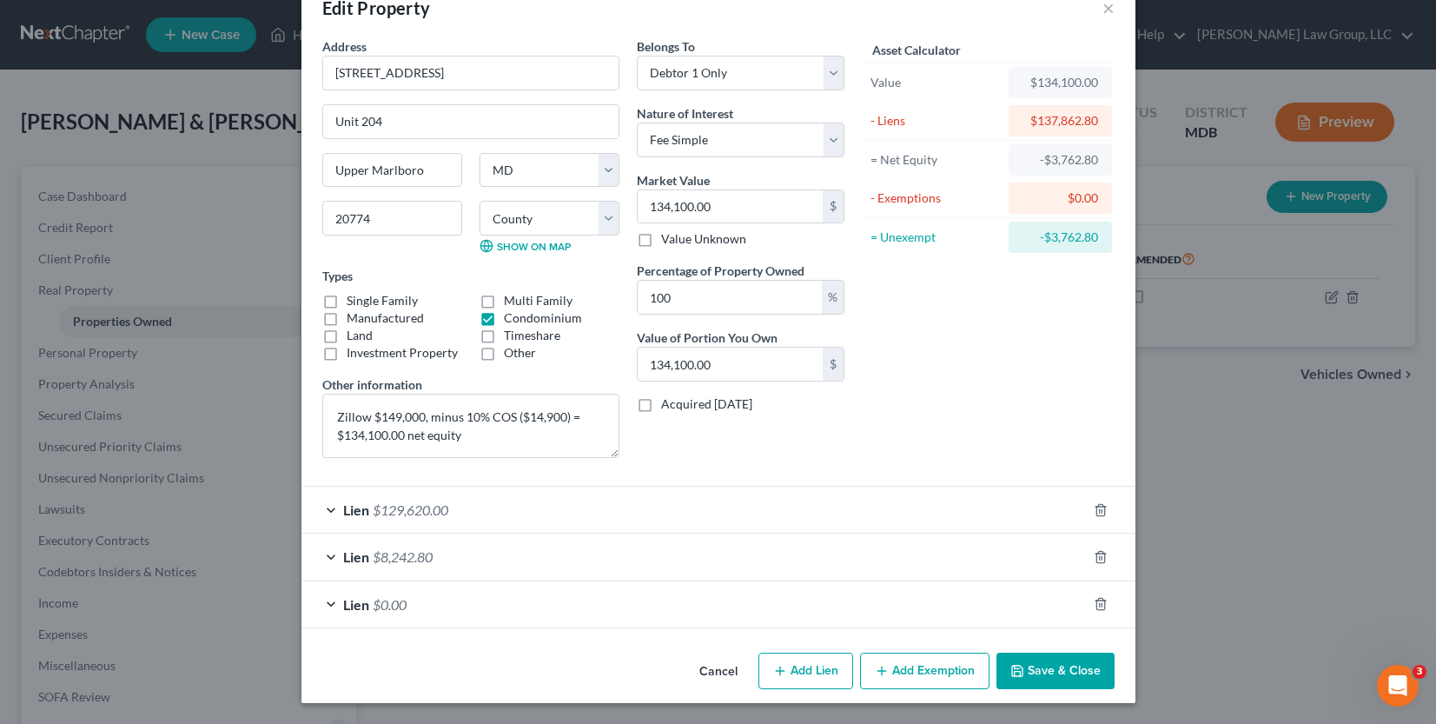
click at [414, 549] on span "$8,242.80" at bounding box center [403, 556] width 60 height 17
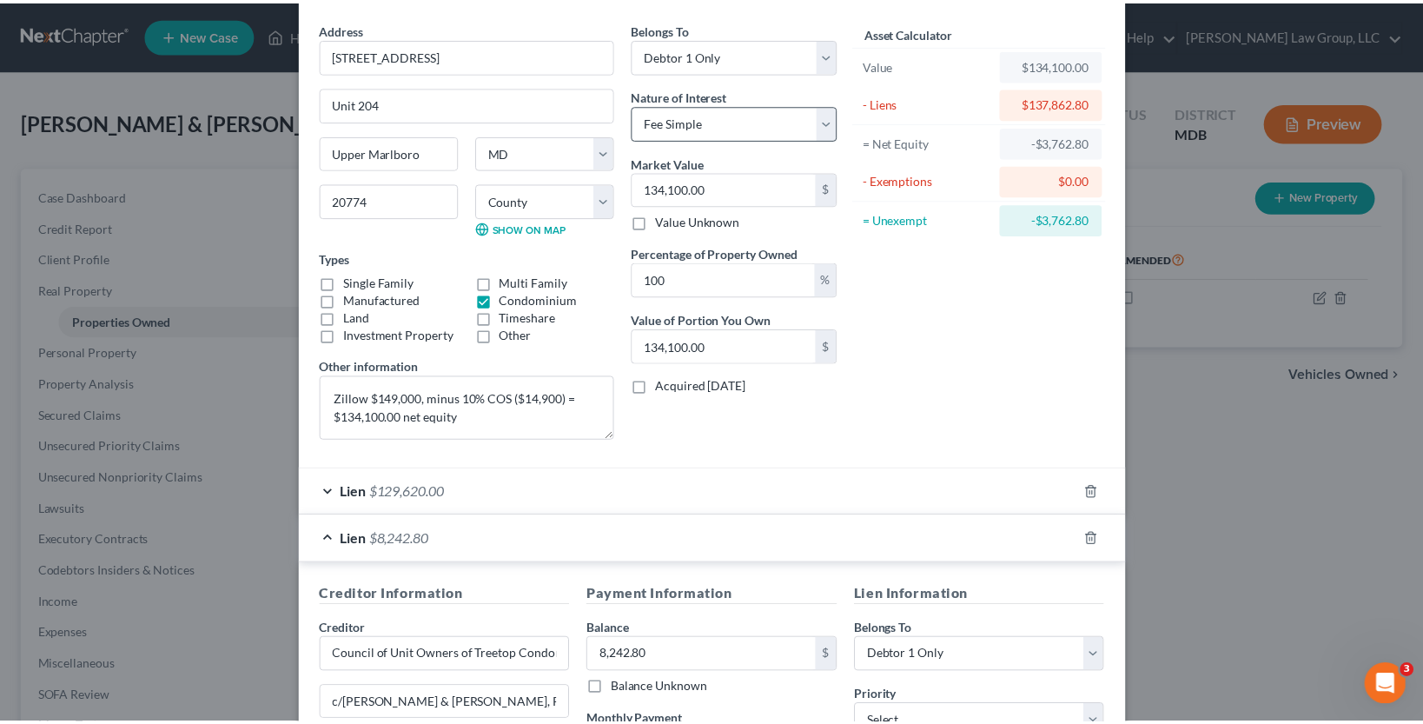
scroll to position [0, 0]
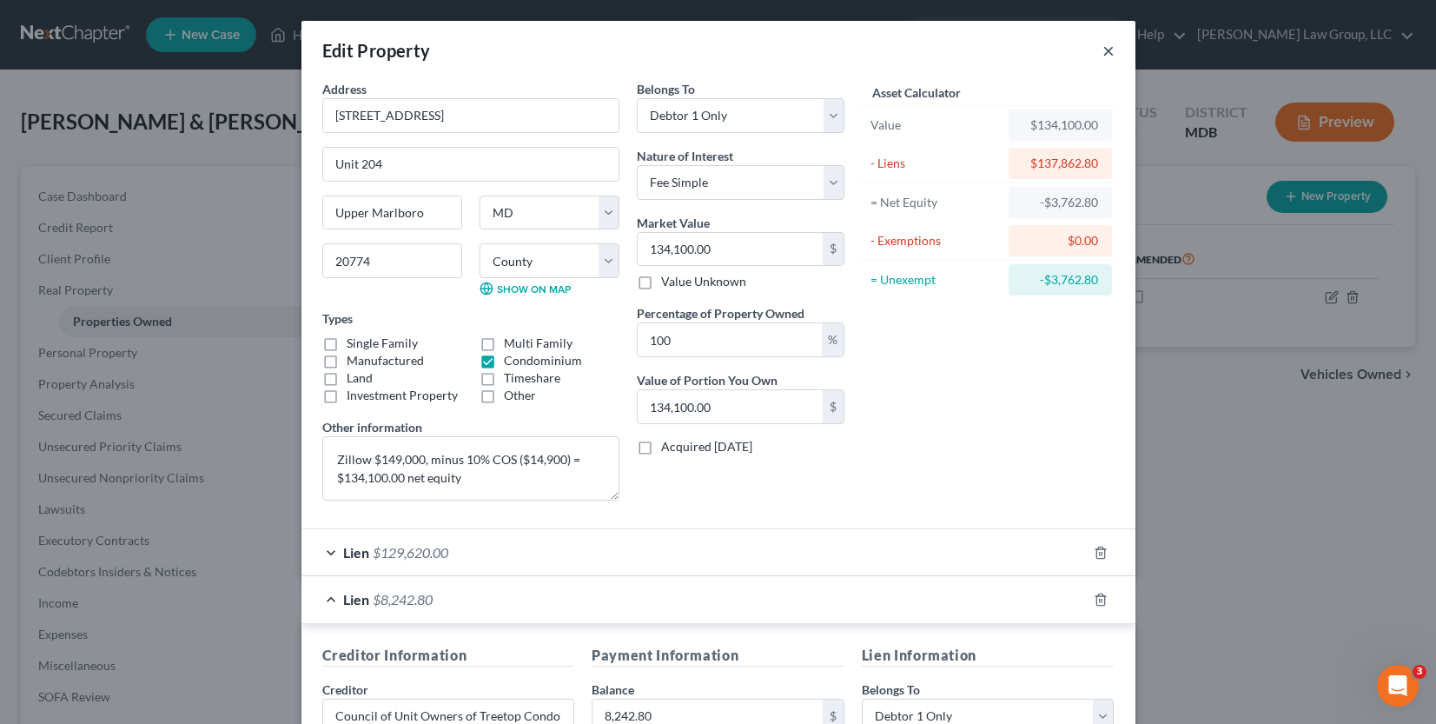
click at [1103, 47] on button "×" at bounding box center [1109, 50] width 12 height 21
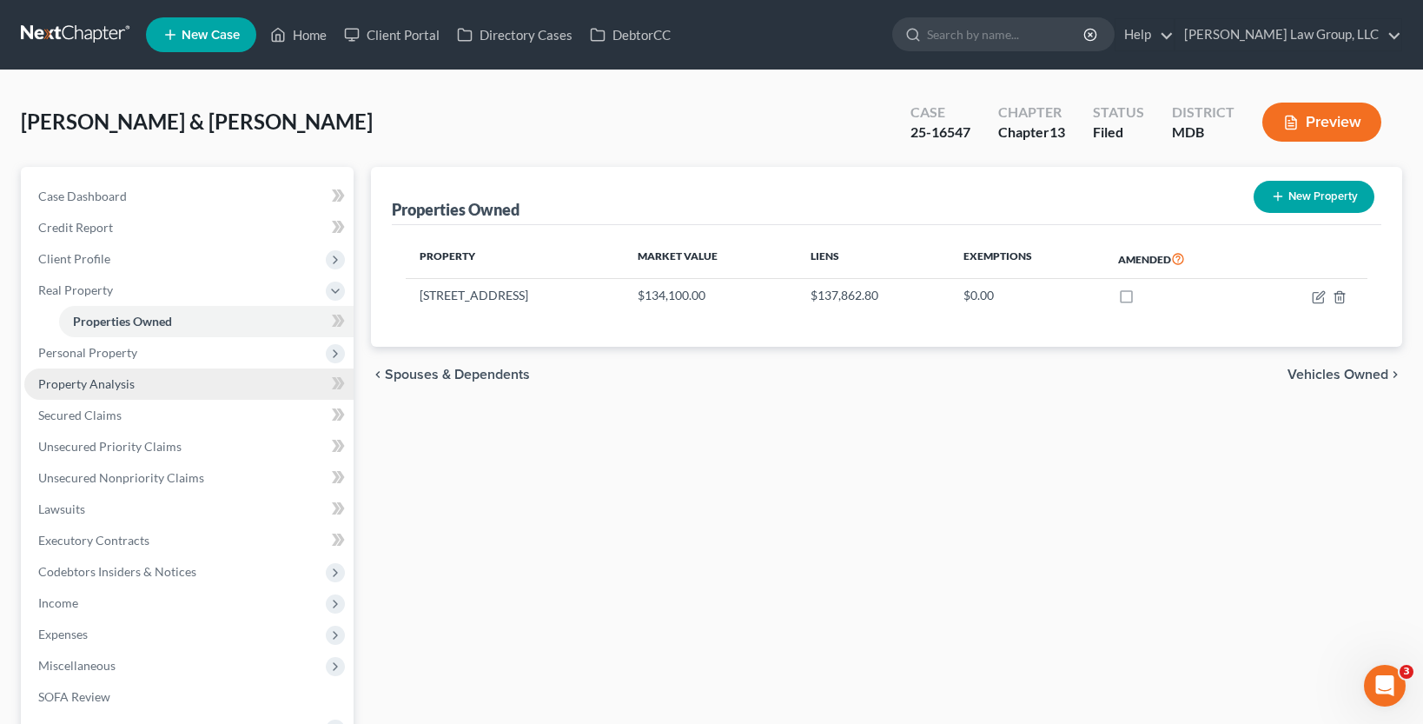
click at [98, 381] on span "Property Analysis" at bounding box center [86, 383] width 96 height 15
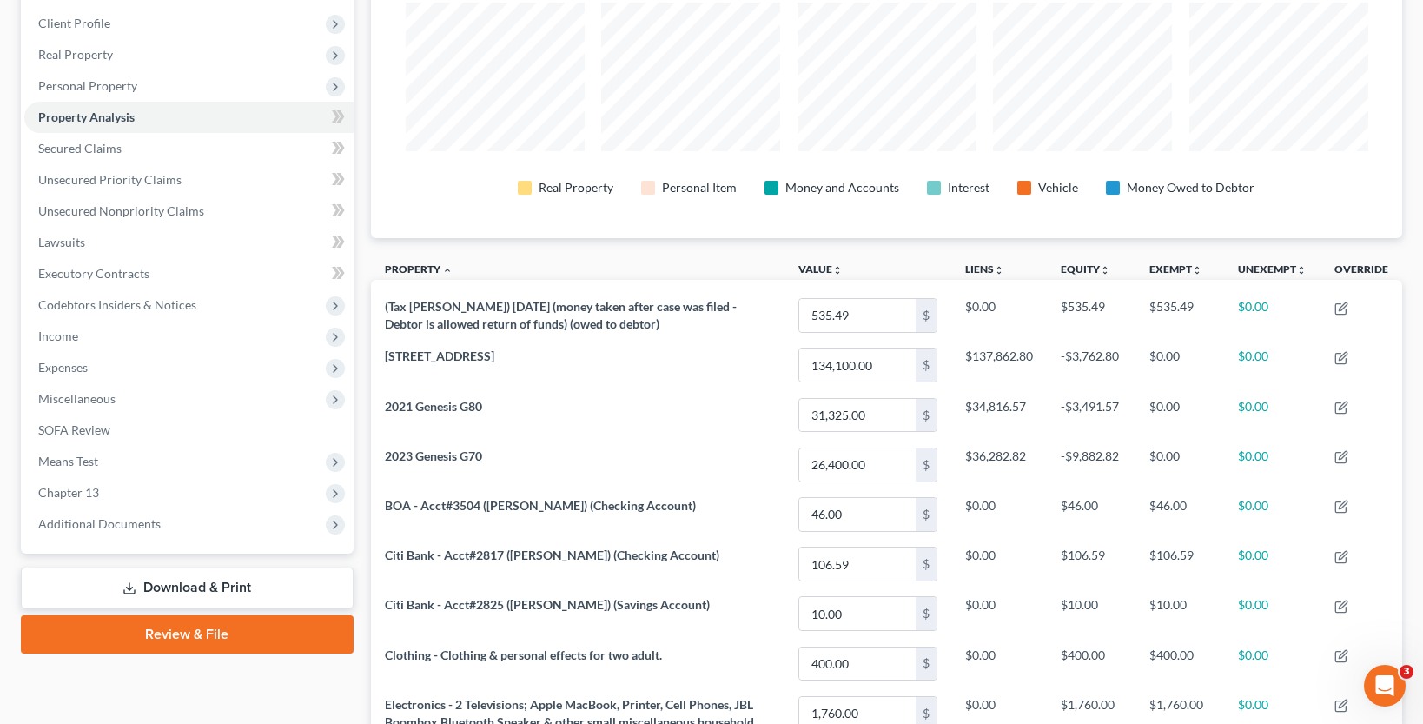
scroll to position [183, 0]
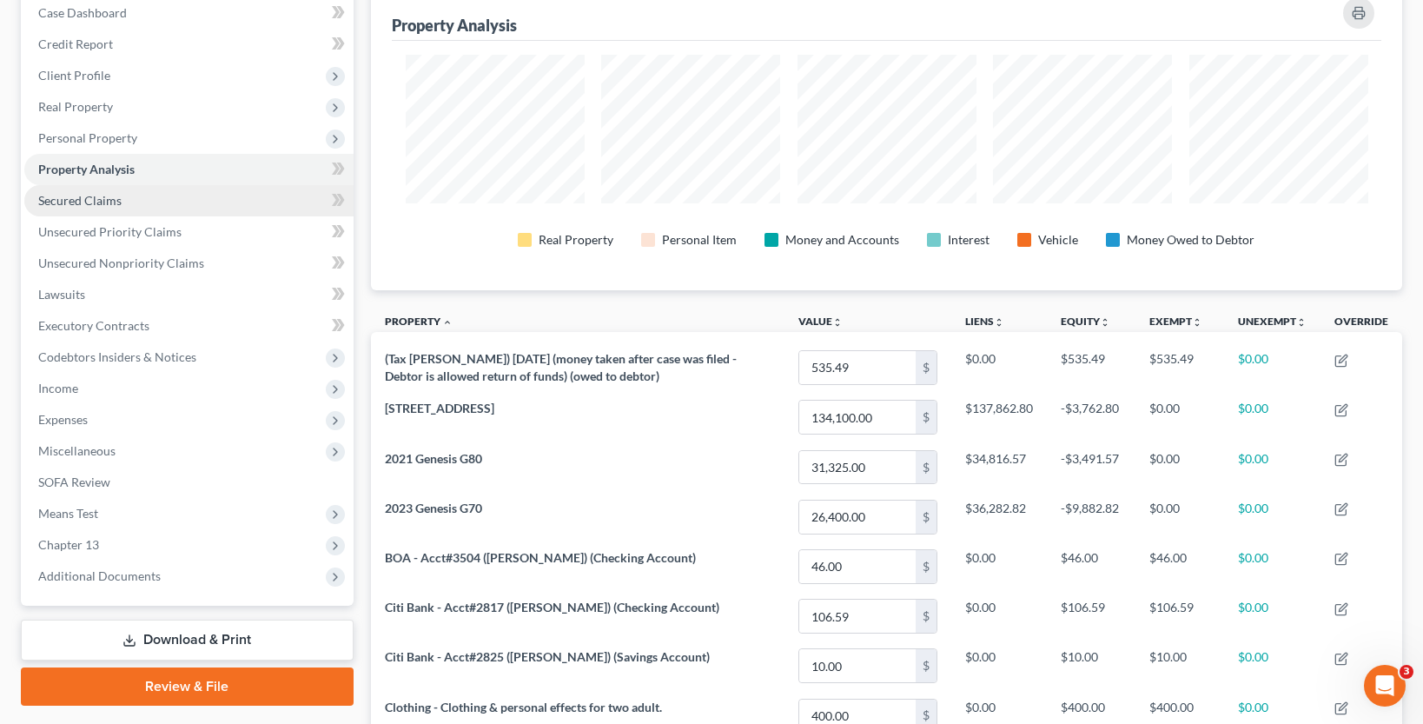
click at [123, 200] on link "Secured Claims" at bounding box center [188, 200] width 329 height 31
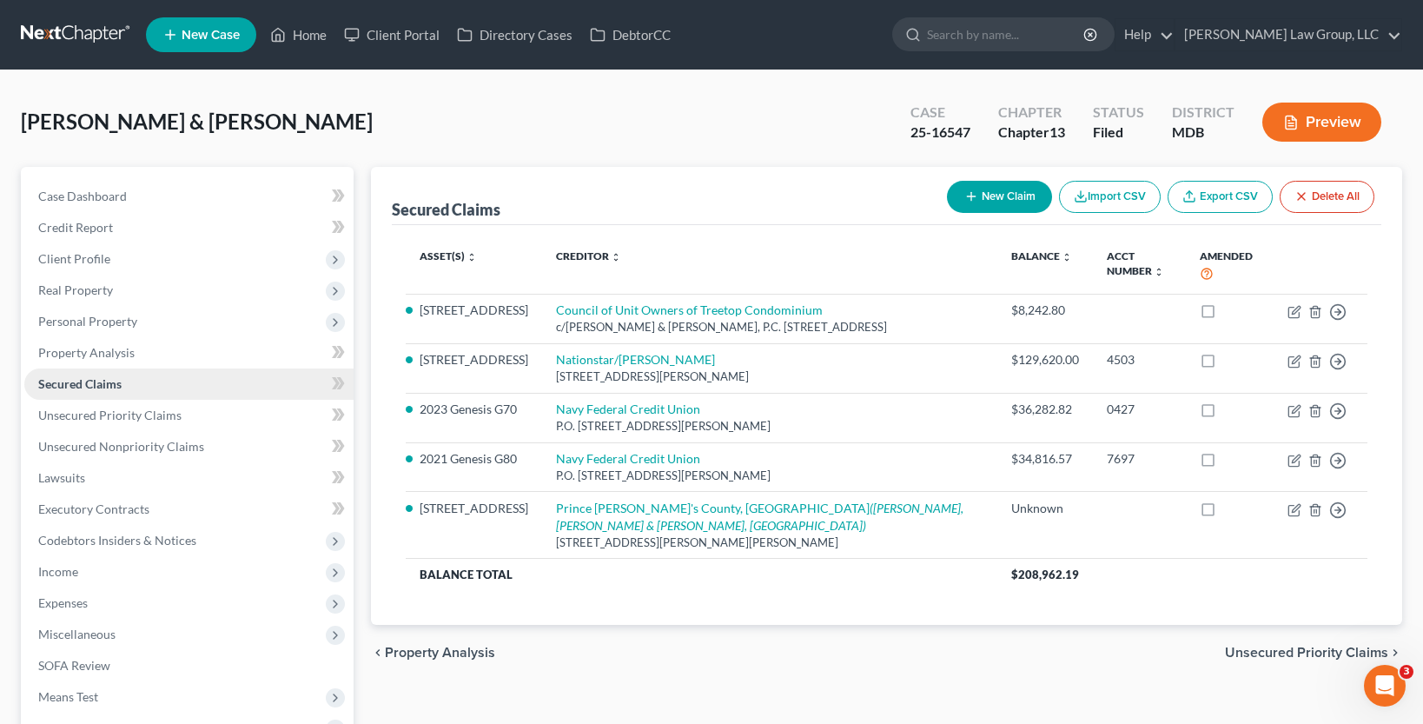
scroll to position [231, 0]
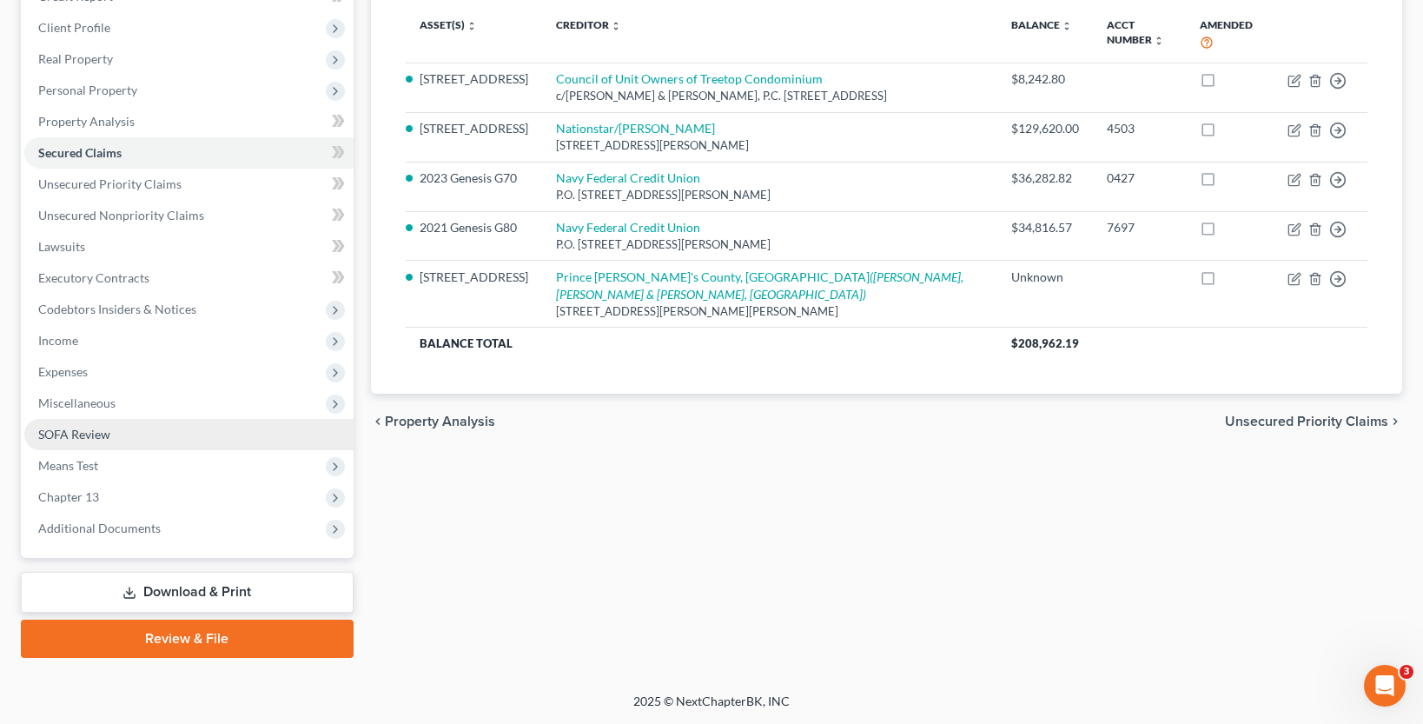
click at [106, 444] on link "SOFA Review" at bounding box center [188, 434] width 329 height 31
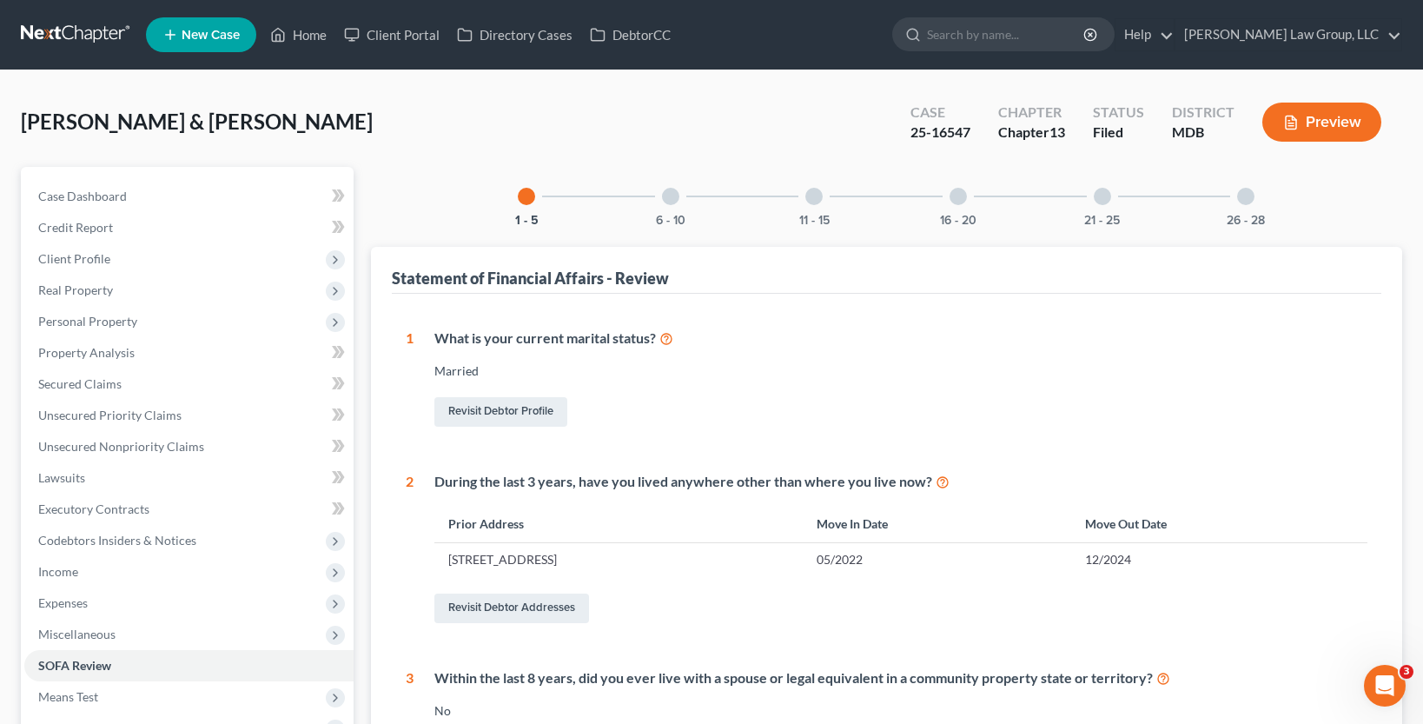
click at [663, 200] on div at bounding box center [670, 196] width 17 height 17
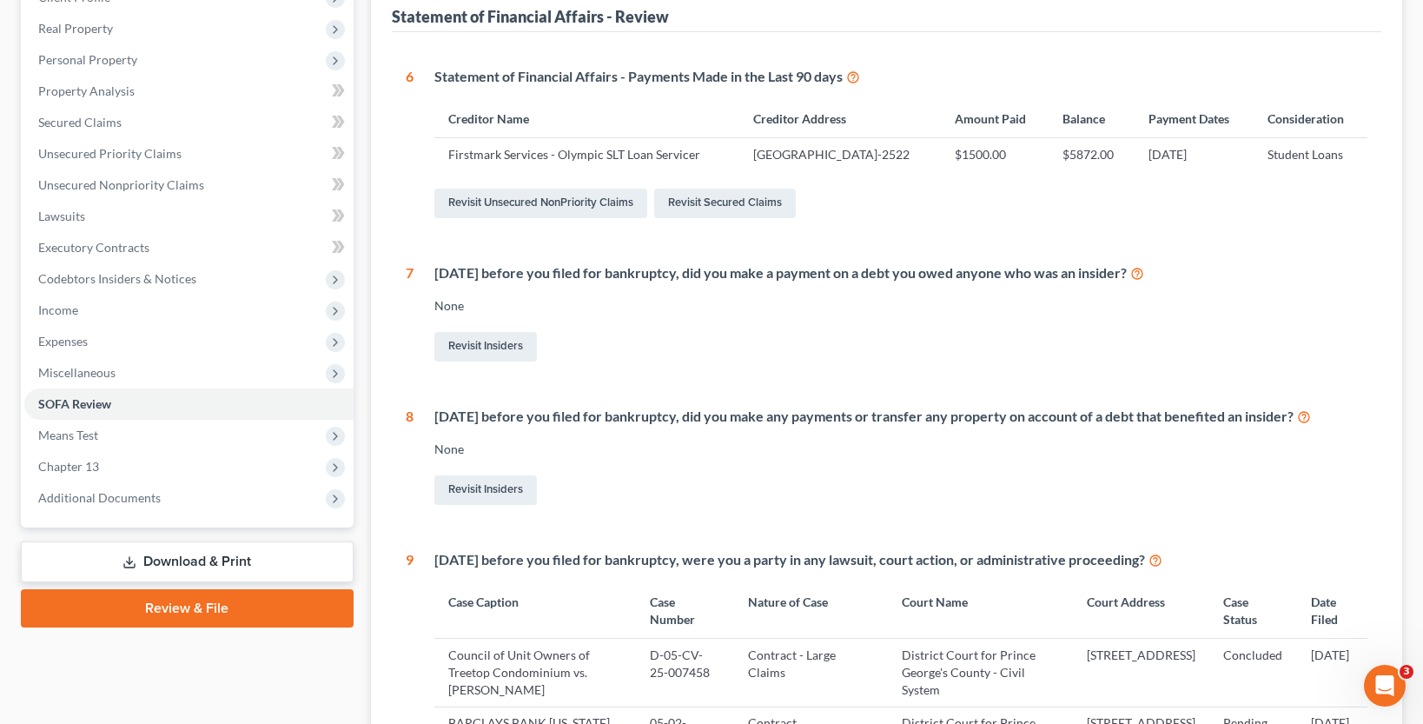
scroll to position [261, 0]
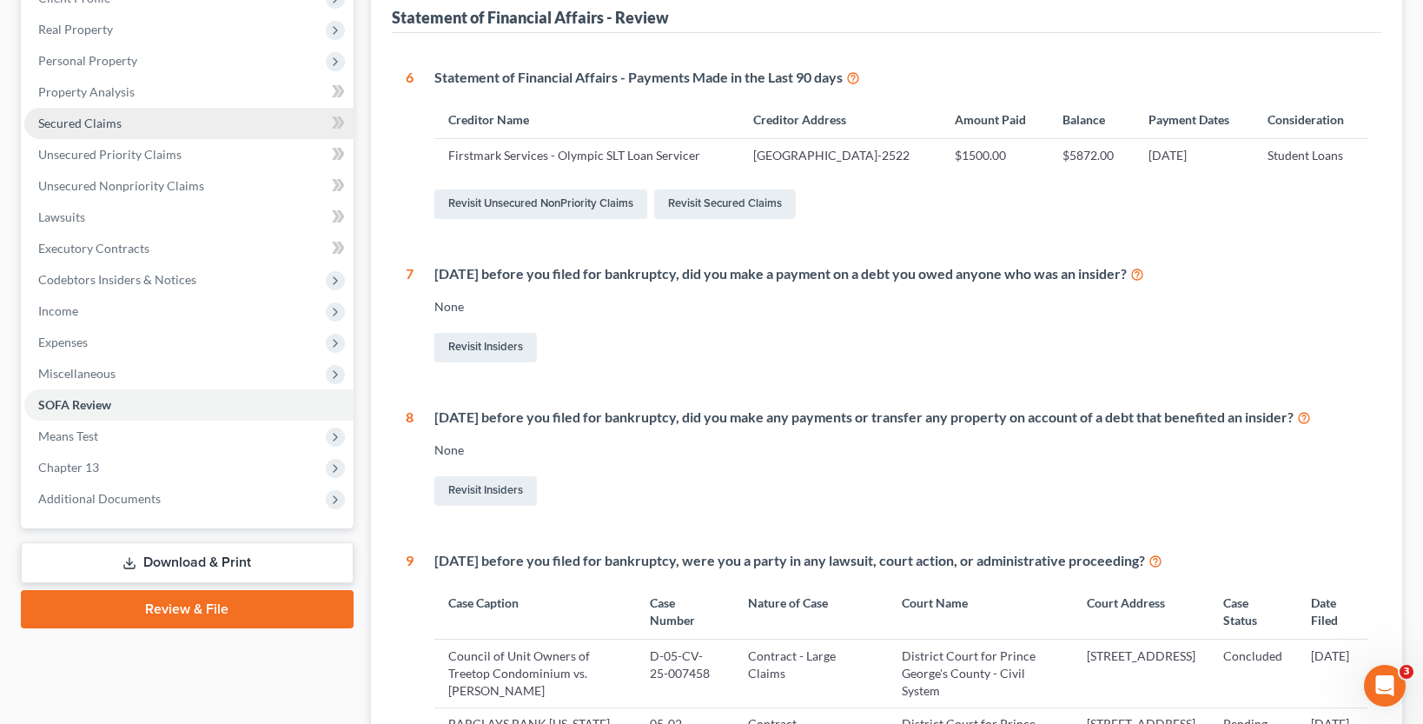
click at [108, 128] on span "Secured Claims" at bounding box center [79, 123] width 83 height 15
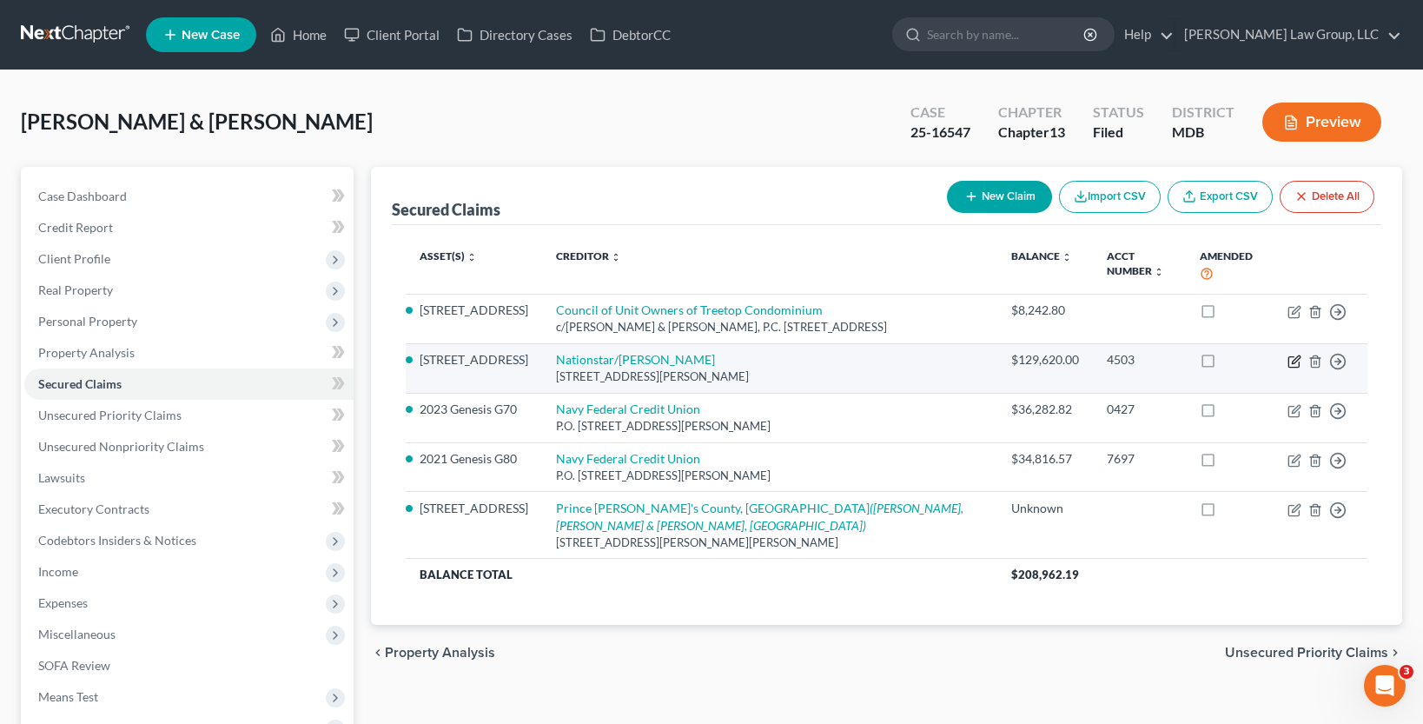
click at [1295, 363] on icon "button" at bounding box center [1295, 362] width 14 height 14
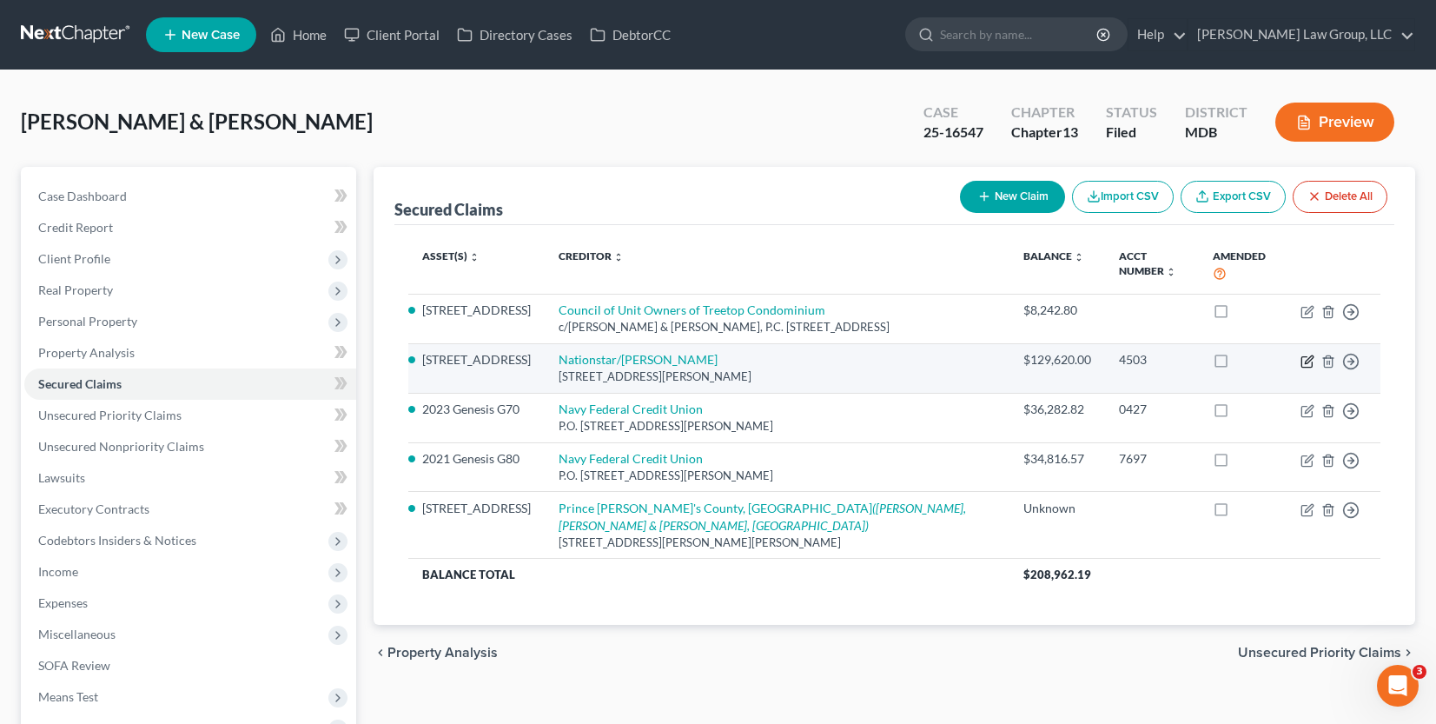
select select "45"
select select "2"
select select "4"
select select "0"
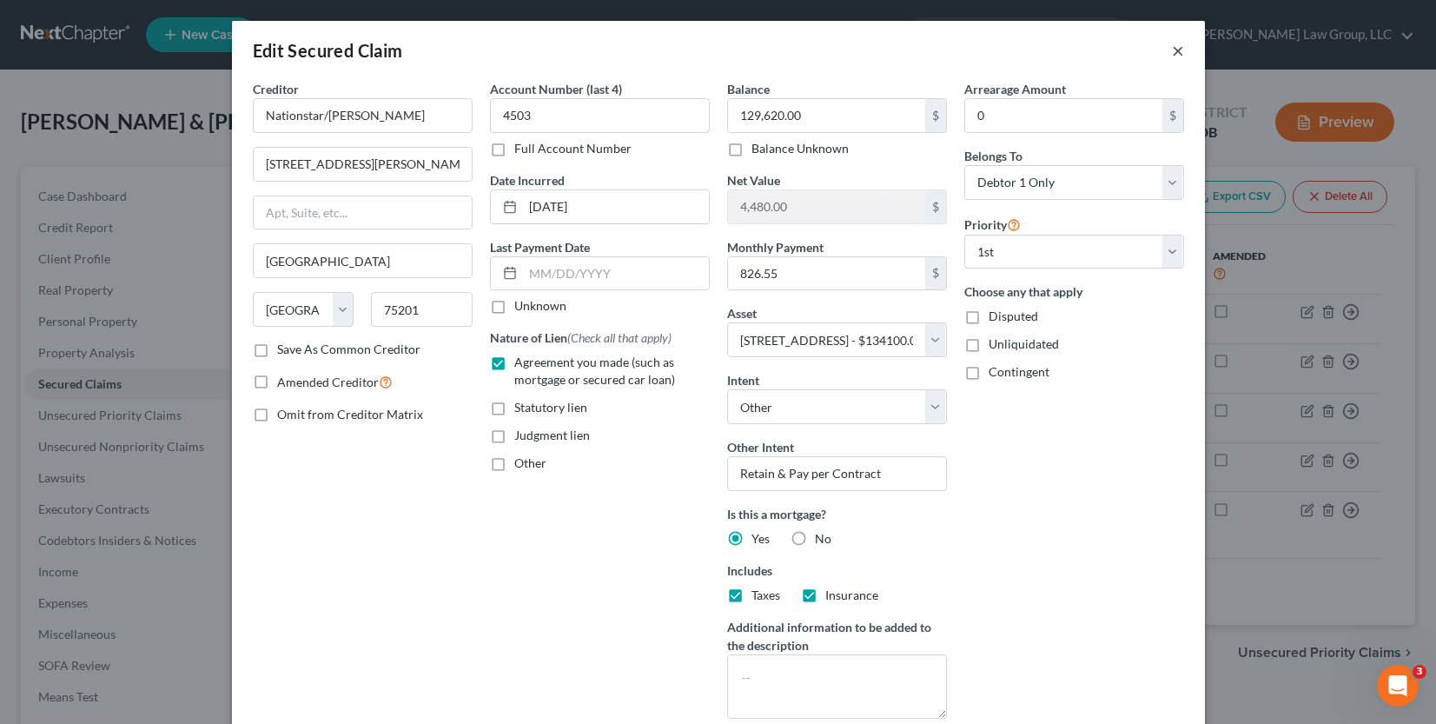
click at [1172, 51] on button "×" at bounding box center [1178, 50] width 12 height 21
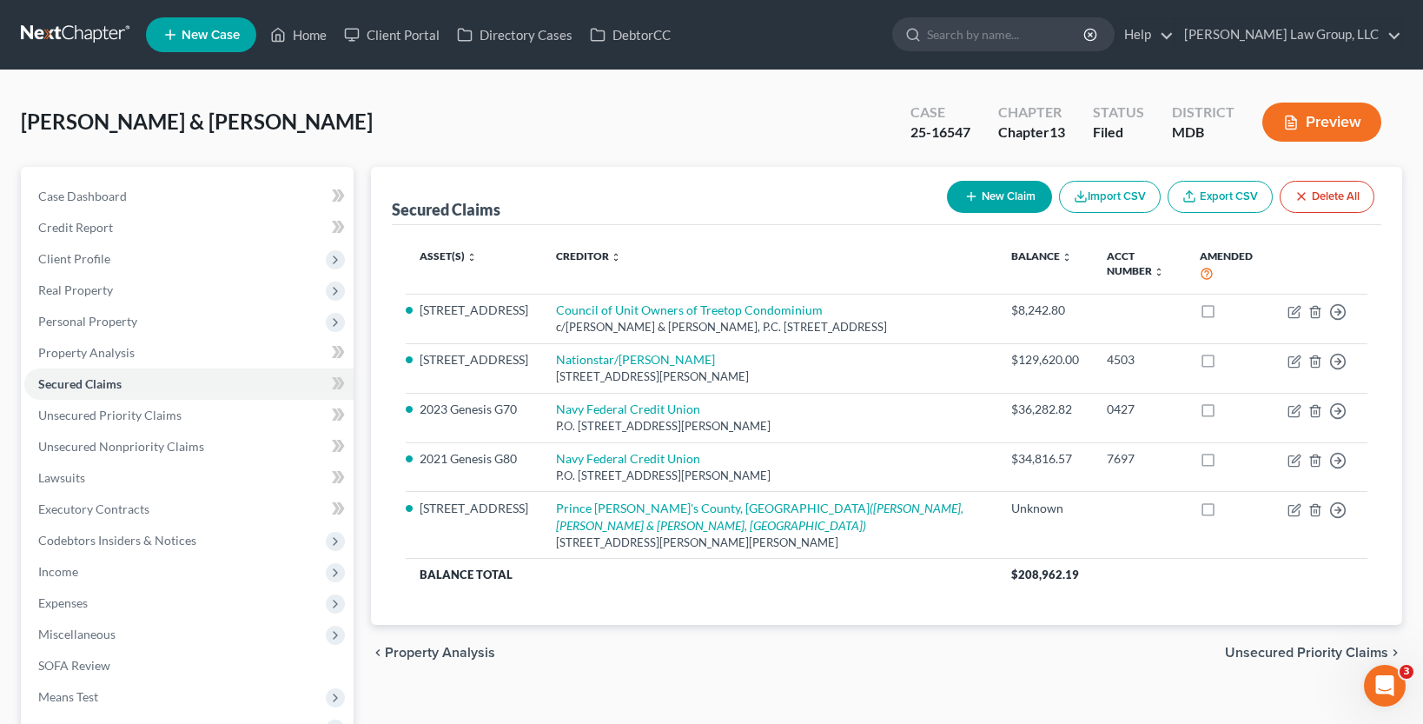
click at [80, 29] on link at bounding box center [76, 34] width 111 height 31
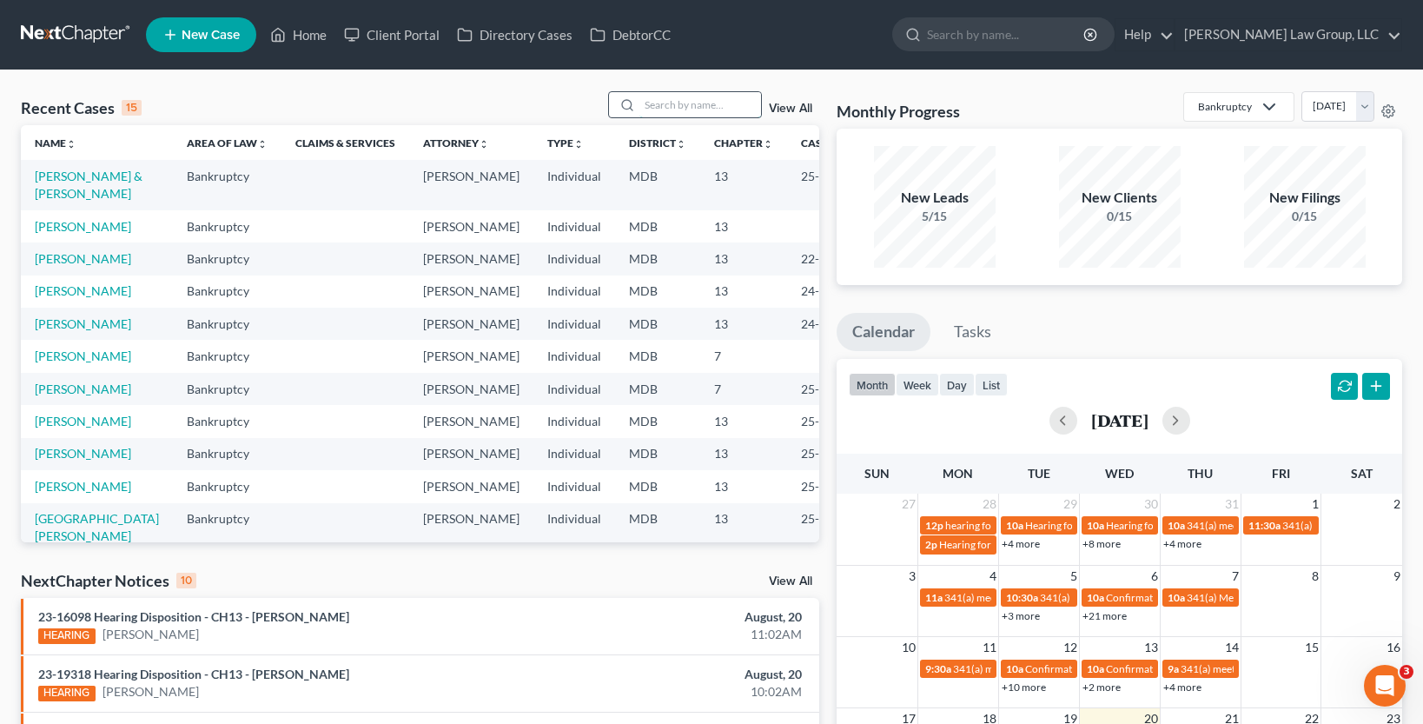
click at [692, 102] on input "search" at bounding box center [701, 104] width 122 height 25
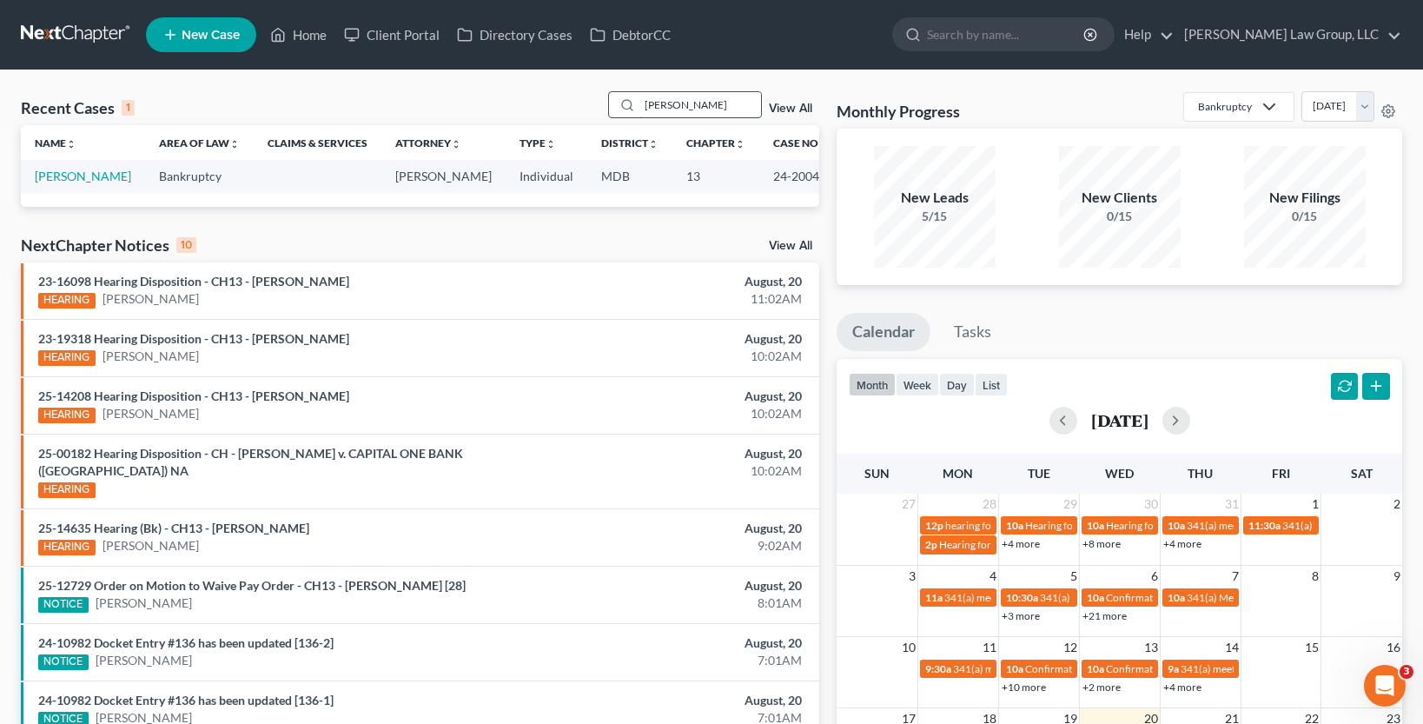
type input "dukehart"
click at [97, 173] on link "Dukehart, Sherry" at bounding box center [83, 176] width 96 height 15
select select "2"
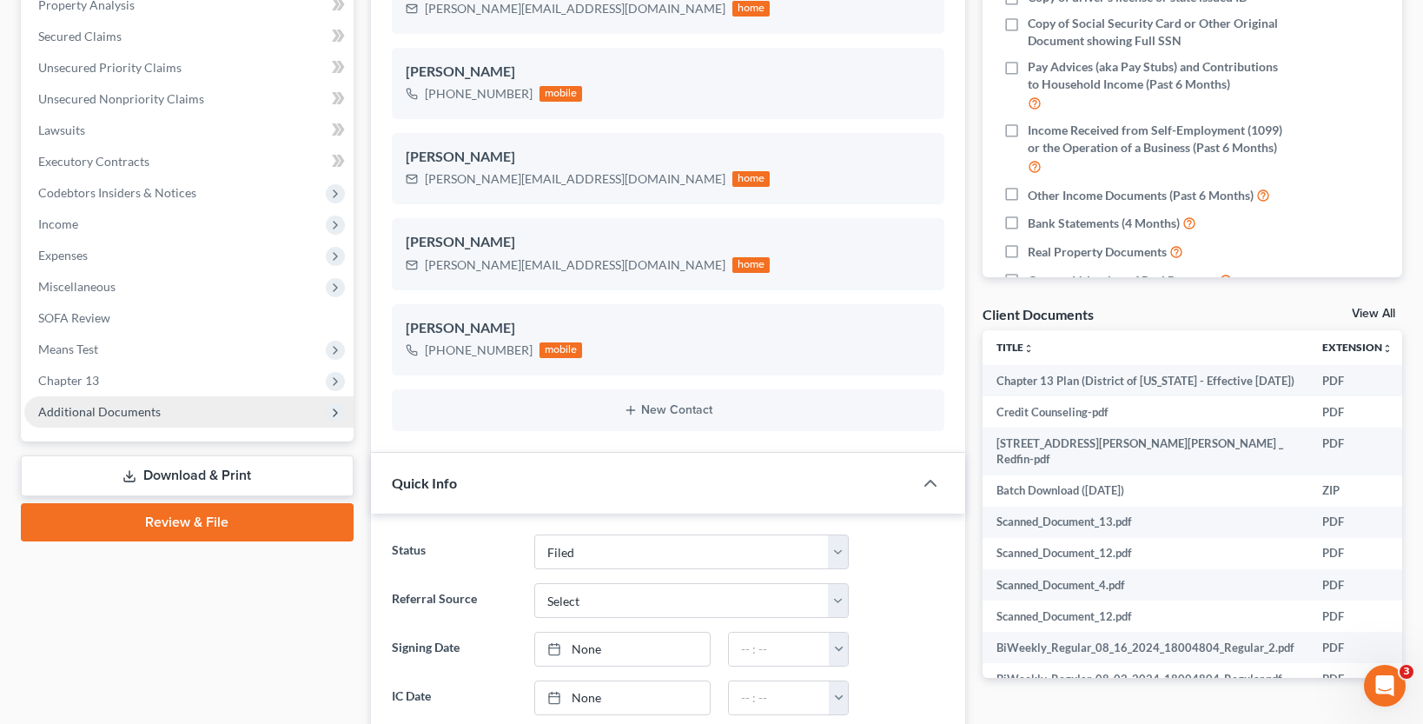
scroll to position [520, 0]
click at [117, 408] on span "Additional Documents" at bounding box center [99, 411] width 123 height 15
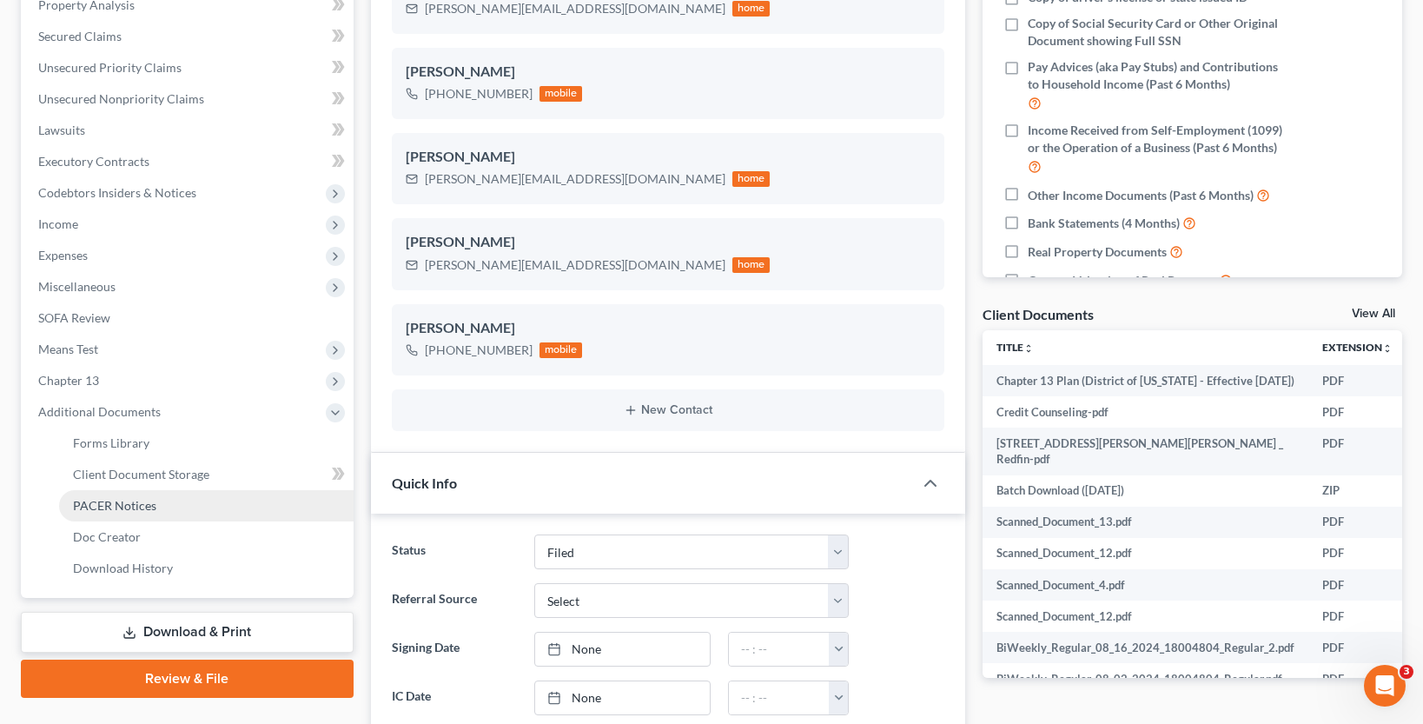
click at [114, 504] on span "PACER Notices" at bounding box center [114, 505] width 83 height 15
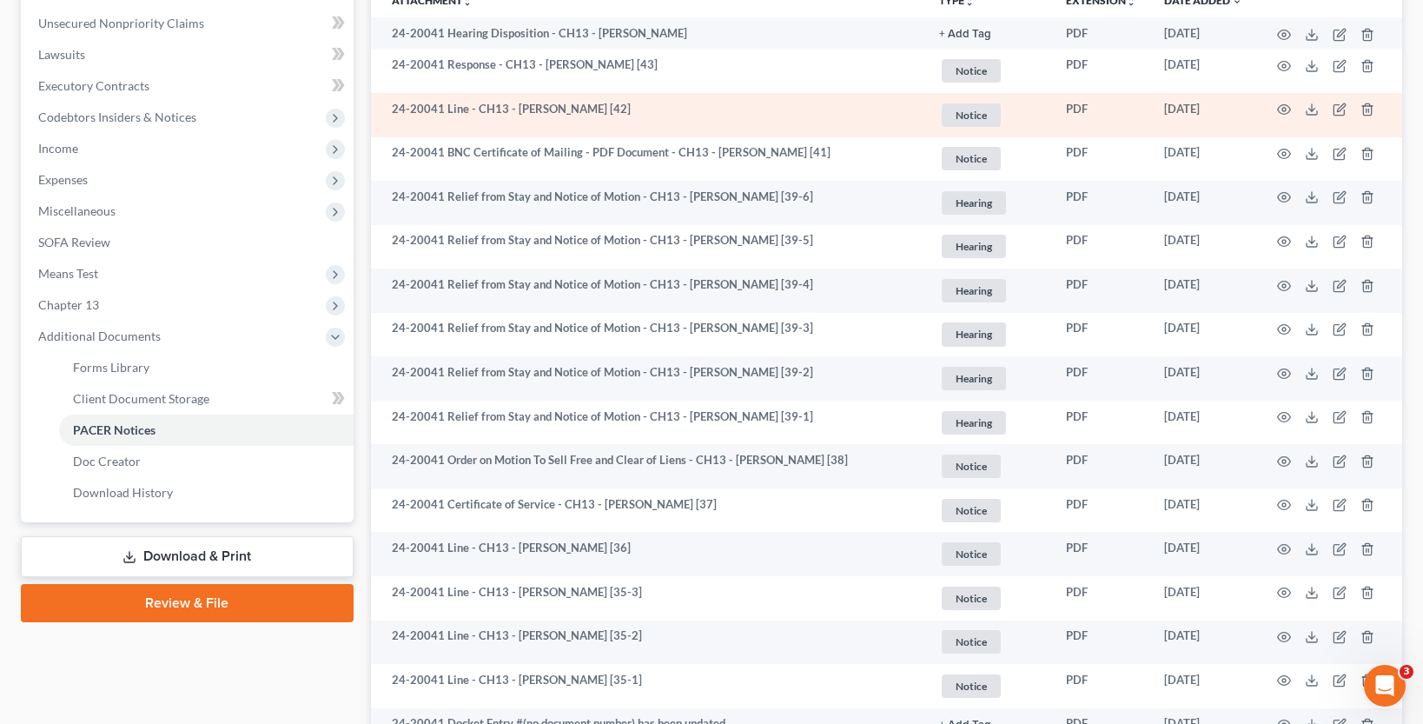
scroll to position [434, 0]
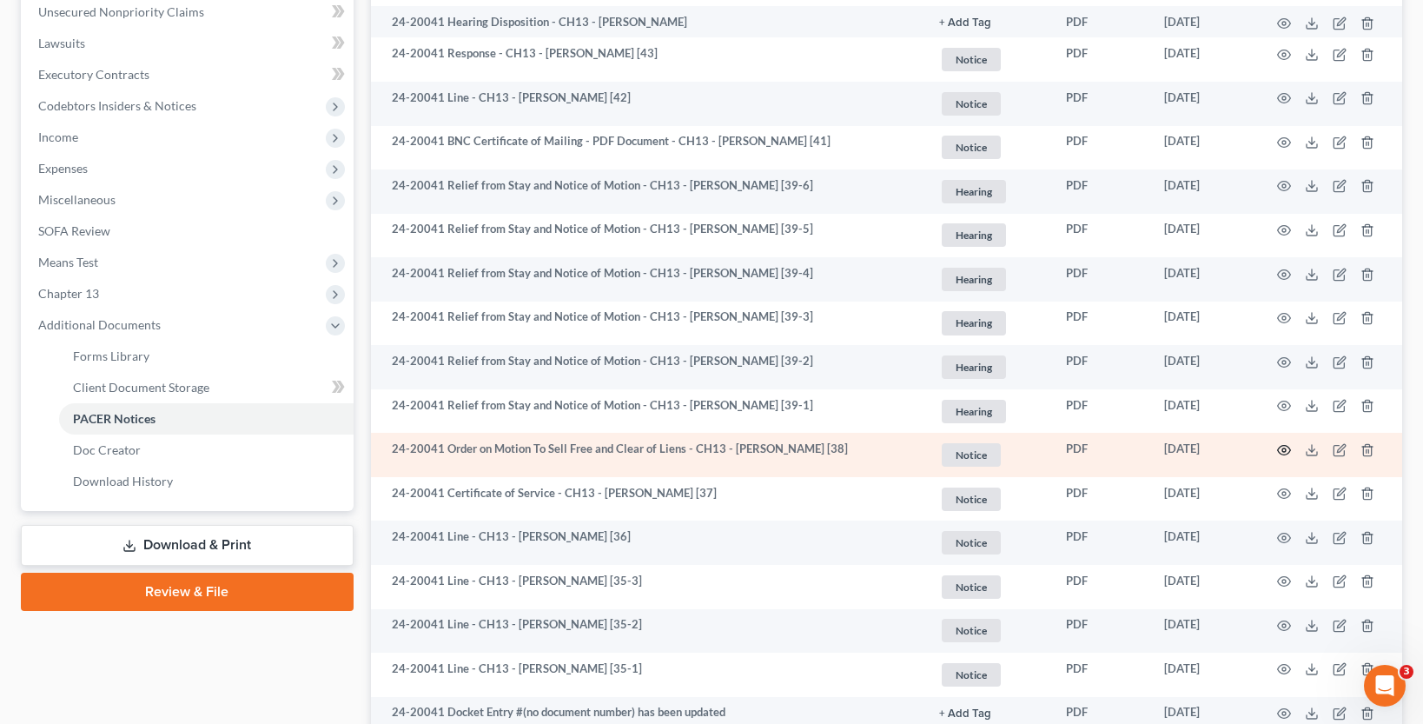
click at [1284, 446] on icon "button" at bounding box center [1284, 450] width 13 height 10
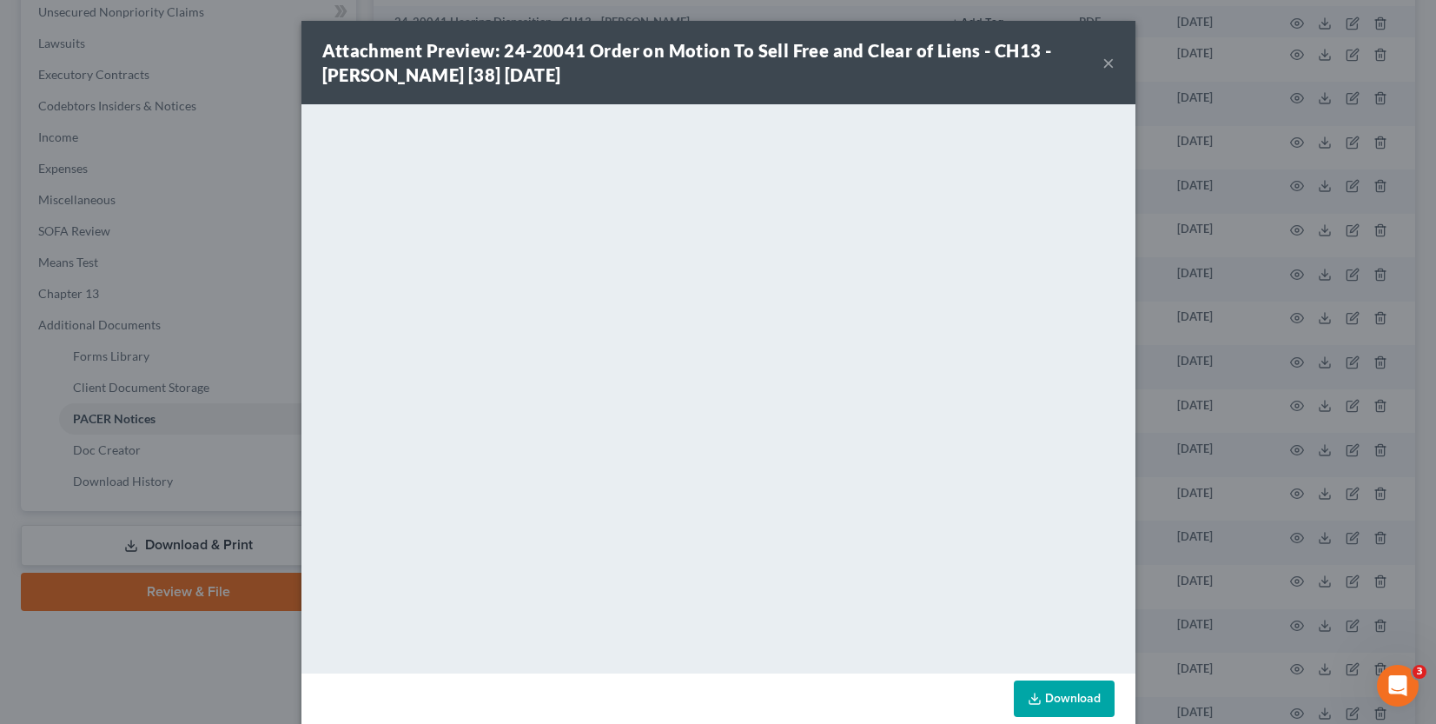
click at [1103, 64] on button "×" at bounding box center [1109, 62] width 12 height 21
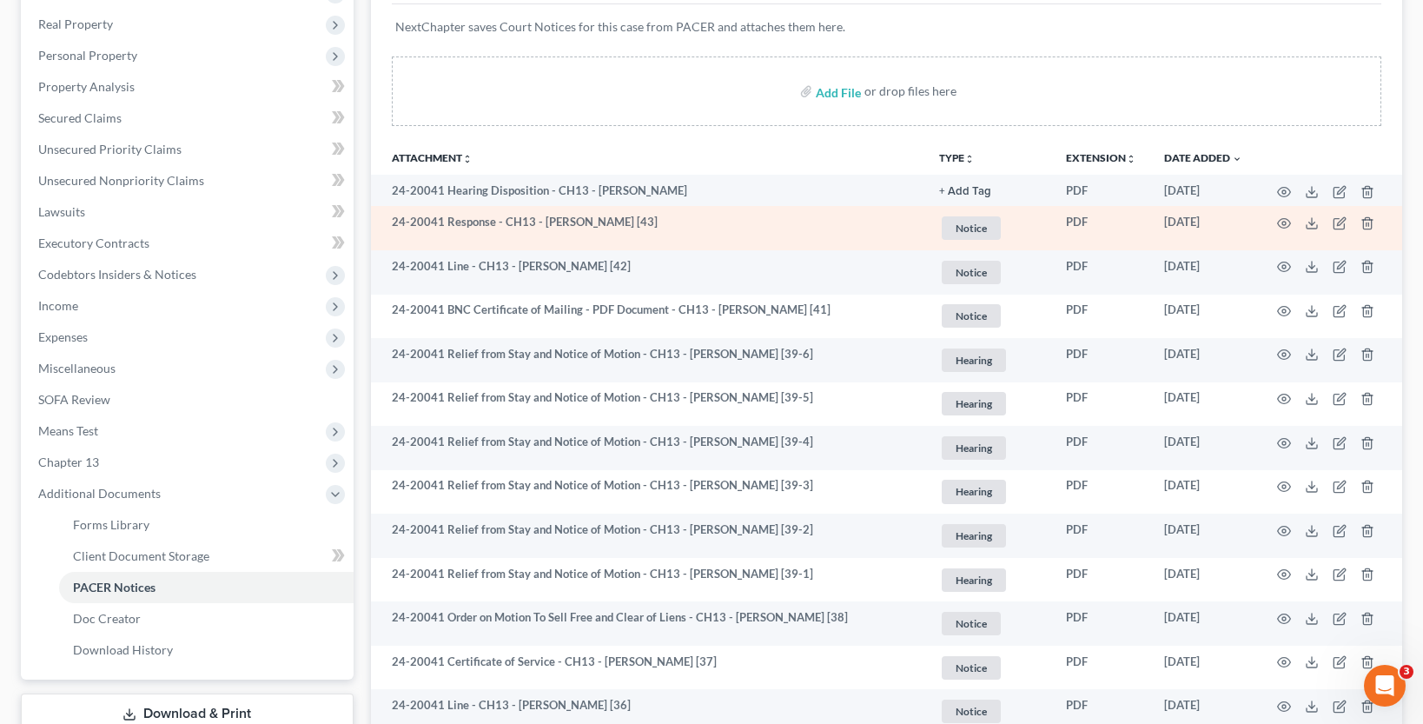
scroll to position [261, 0]
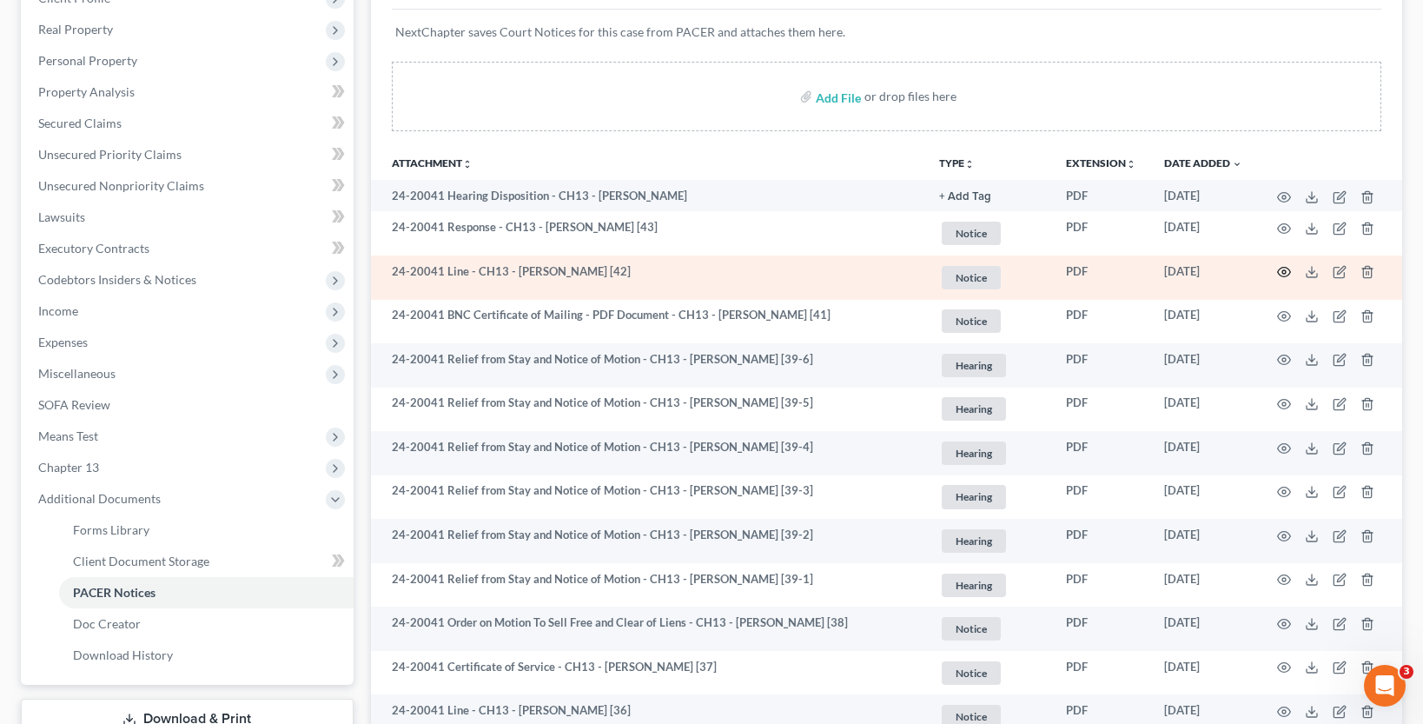
click at [1279, 272] on icon "button" at bounding box center [1284, 272] width 14 height 14
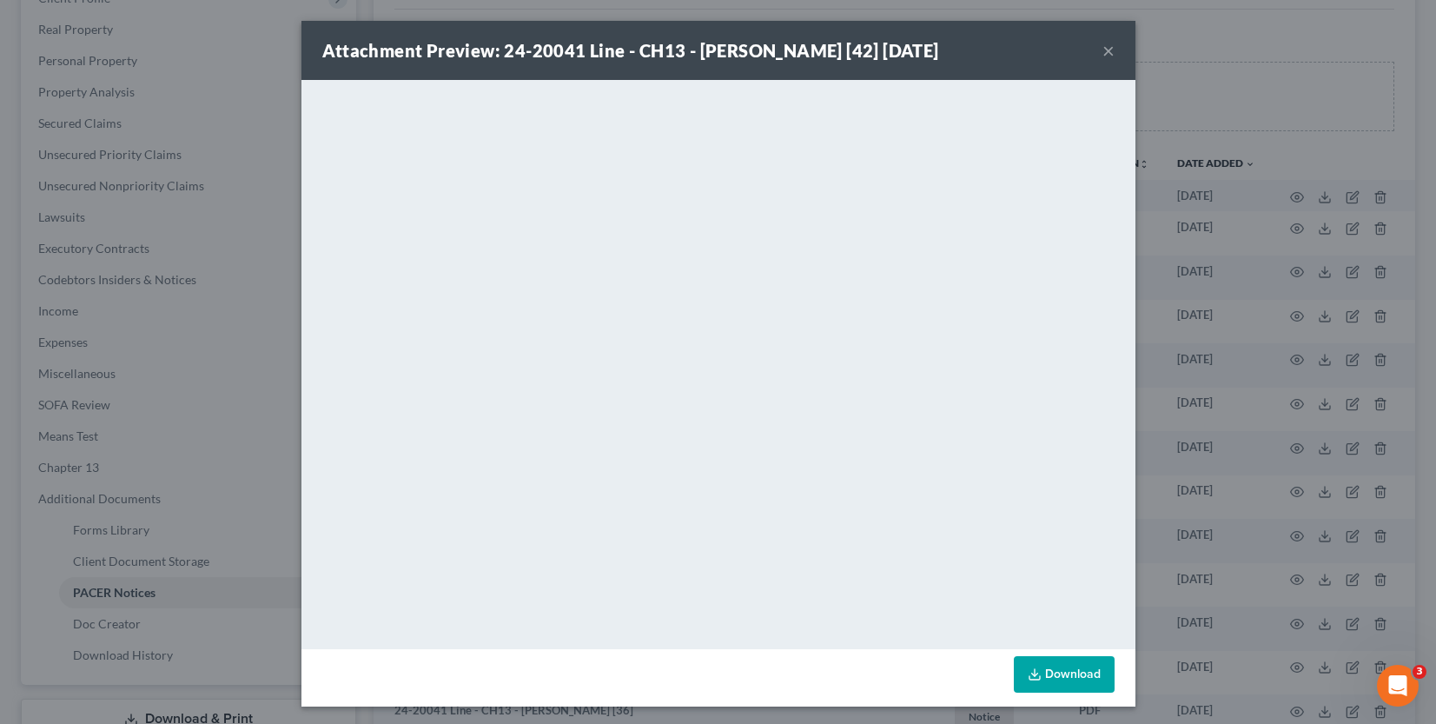
click at [1105, 48] on button "×" at bounding box center [1109, 50] width 12 height 21
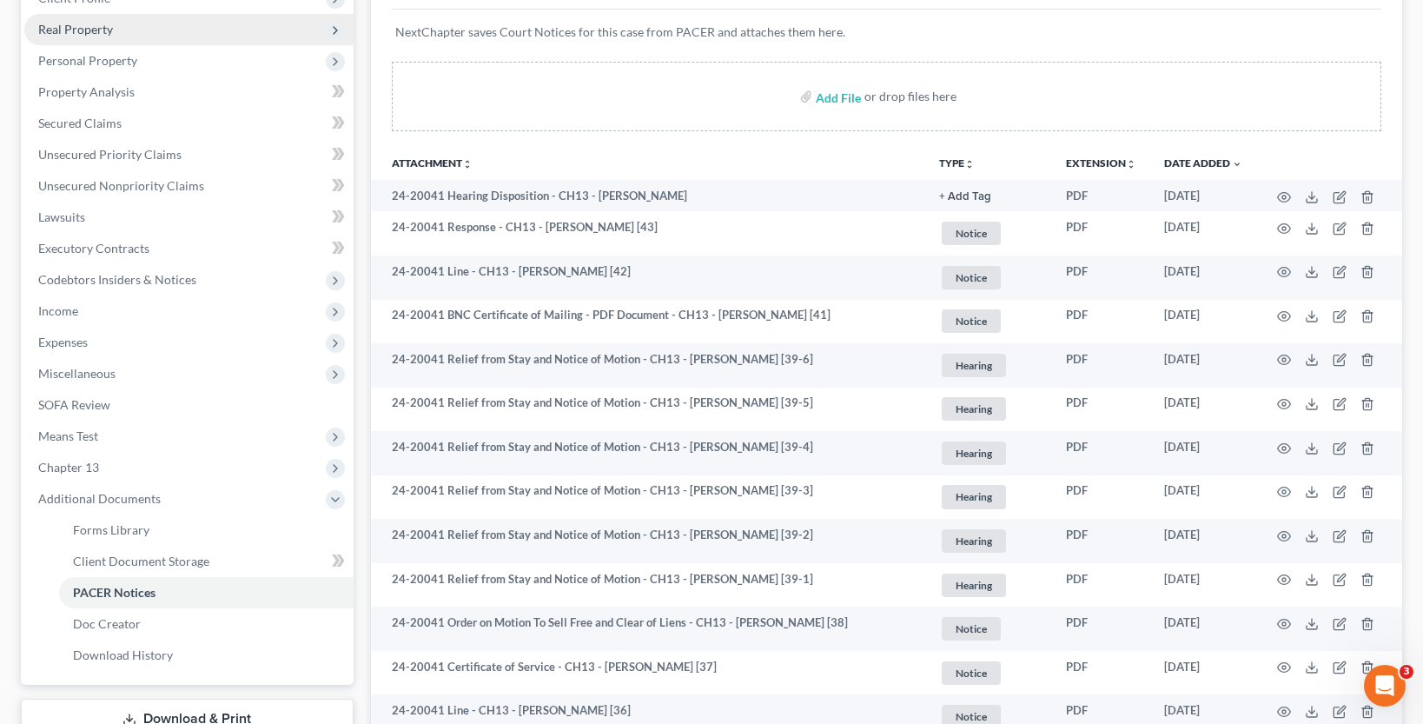
scroll to position [0, 0]
